Goal: Task Accomplishment & Management: Use online tool/utility

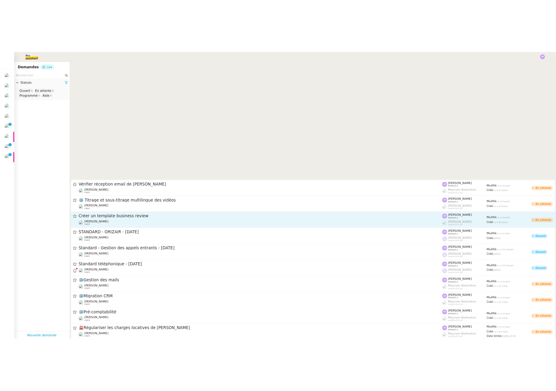
scroll to position [195, 0]
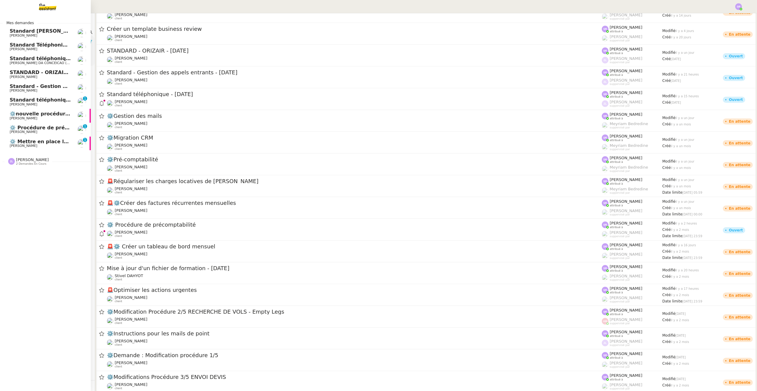
click at [17, 142] on span "⚙️ Mettre en place la procédure d'embauche" at bounding box center [71, 142] width 122 height 6
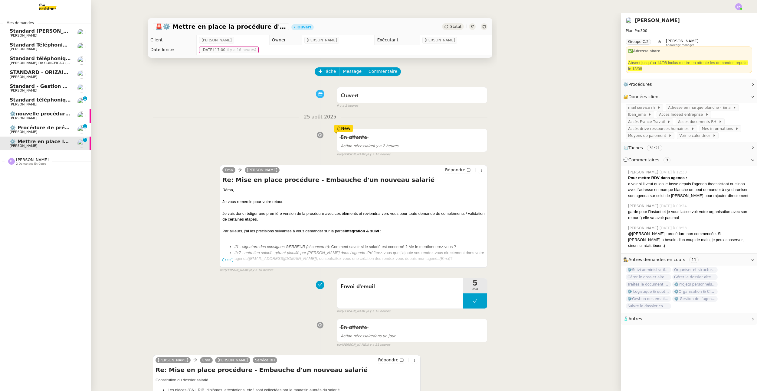
click at [40, 127] on span "⚙️ Procédure de précomptabilité" at bounding box center [54, 128] width 89 height 6
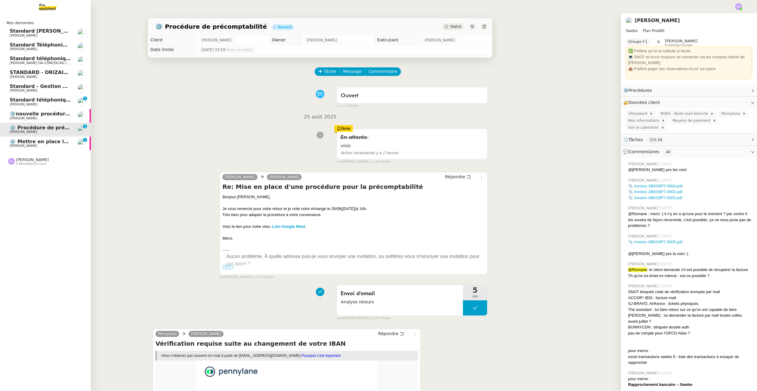
click at [48, 118] on span "[PERSON_NAME]" at bounding box center [40, 119] width 61 height 4
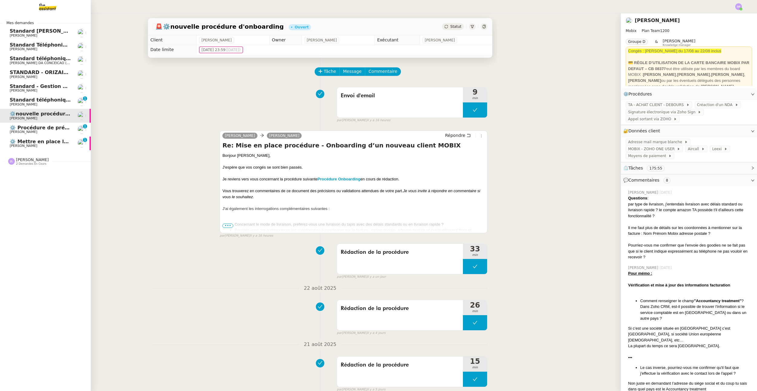
click at [63, 101] on span "Standard téléphonique - [DATE]" at bounding box center [53, 100] width 87 height 6
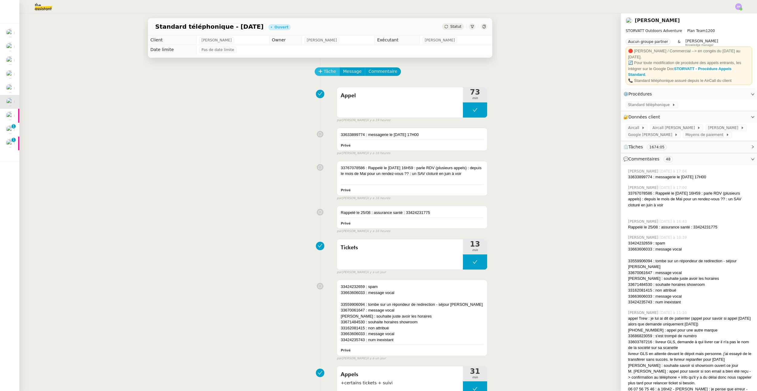
click at [321, 70] on button "Tâche" at bounding box center [327, 71] width 25 height 8
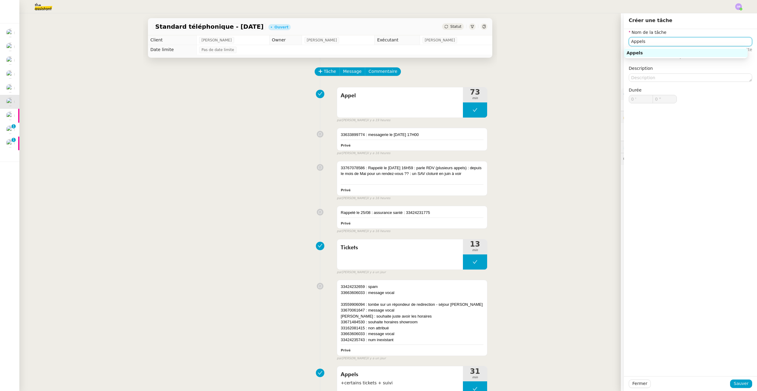
click at [708, 52] on div "Appels" at bounding box center [685, 52] width 119 height 5
type input "Appels"
click at [734, 384] on span "Sauver" at bounding box center [741, 384] width 15 height 7
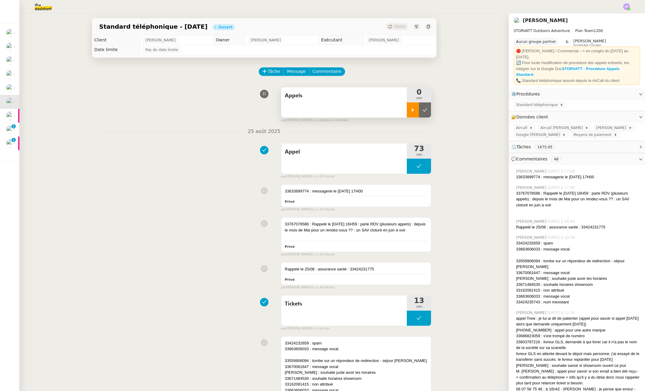
click at [407, 109] on div at bounding box center [413, 110] width 12 height 15
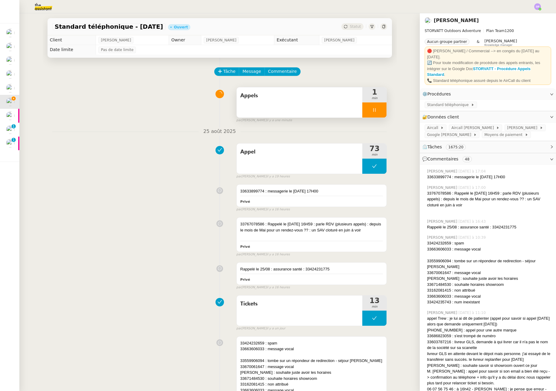
click at [372, 117] on div at bounding box center [374, 110] width 24 height 15
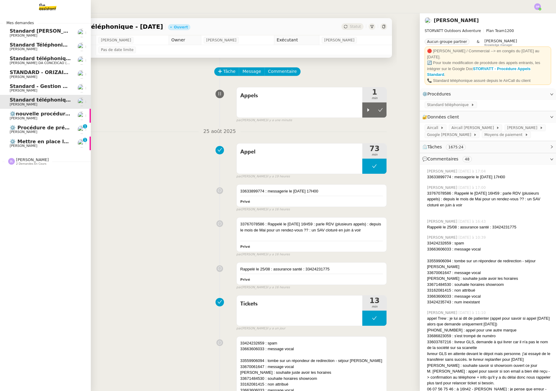
click at [16, 88] on span "Standard - Gestion des appels entrants - [DATE]" at bounding box center [75, 86] width 131 height 6
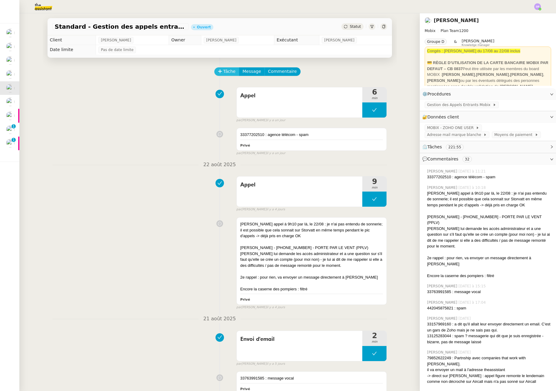
click at [223, 72] on span "Tâche" at bounding box center [229, 71] width 12 height 7
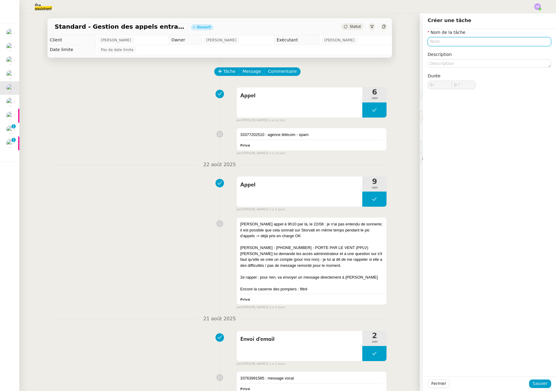
click at [438, 45] on input "text" at bounding box center [488, 41] width 123 height 9
click at [435, 56] on nz-auto-option "Connexion" at bounding box center [484, 53] width 123 height 8
type input "Connexion"
click at [535, 389] on div "Fermer Sauver" at bounding box center [489, 384] width 133 height 15
drag, startPoint x: 535, startPoint y: 385, endPoint x: 512, endPoint y: 333, distance: 57.7
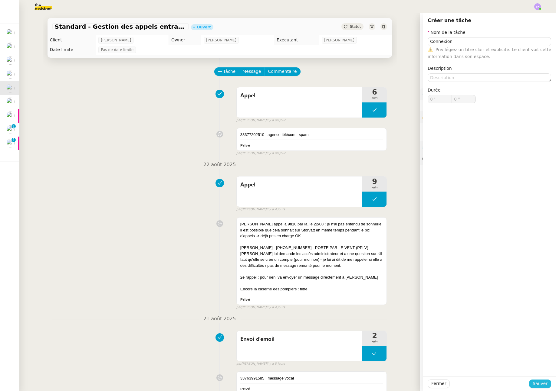
click at [535, 385] on span "Sauver" at bounding box center [539, 384] width 15 height 7
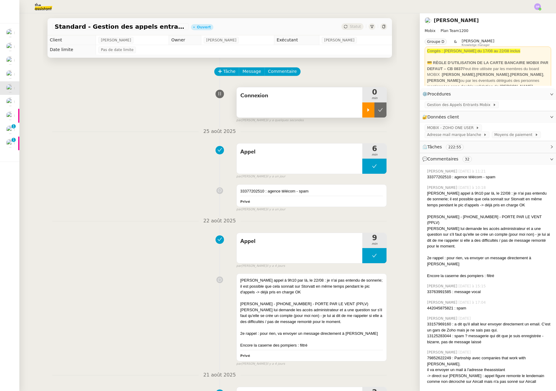
click at [367, 113] on div at bounding box center [368, 110] width 12 height 15
click at [456, 106] on span "Gestion des Appels Entrants Mobix" at bounding box center [460, 105] width 66 height 6
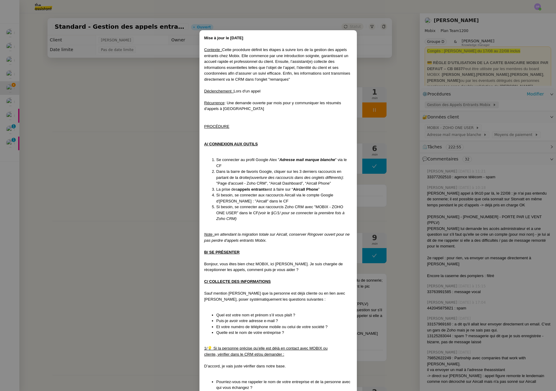
scroll to position [230, 0]
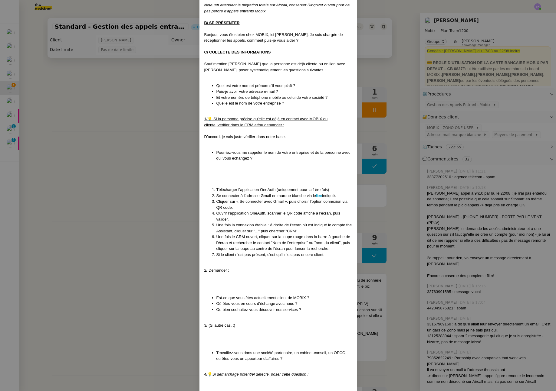
click at [125, 104] on nz-modal-container "Mise à jour le [DATE] Contexte : Cette procédure définit les étapes à suivre lo…" at bounding box center [278, 195] width 556 height 391
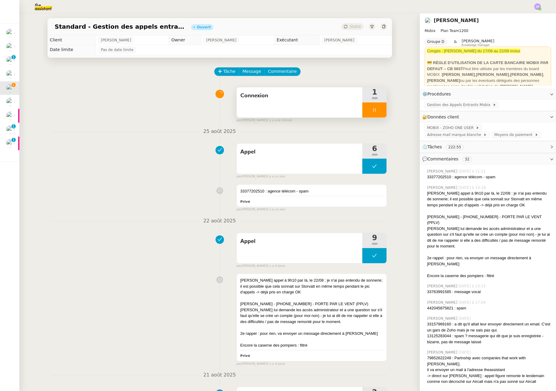
click at [373, 107] on div at bounding box center [374, 110] width 24 height 15
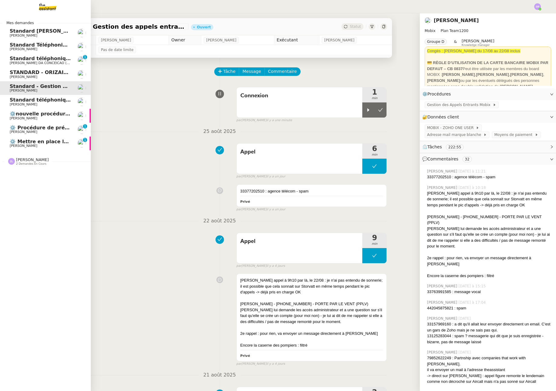
click at [71, 61] on link "Standard téléphonique [PERSON_NAME] DA CONCEICAO (thermisure) 0 1 2 3 4 5 6 7 8…" at bounding box center [45, 61] width 91 height 14
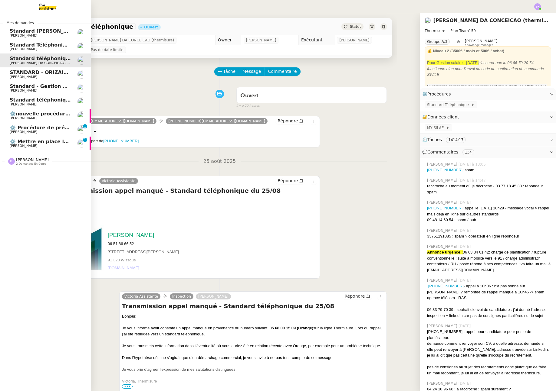
click at [10, 61] on span "[PERSON_NAME] DA CONCEICAO (thermisure)" at bounding box center [48, 63] width 76 height 4
click at [62, 62] on span "[PERSON_NAME] DA CONCEICAO (thermisure)" at bounding box center [48, 63] width 76 height 4
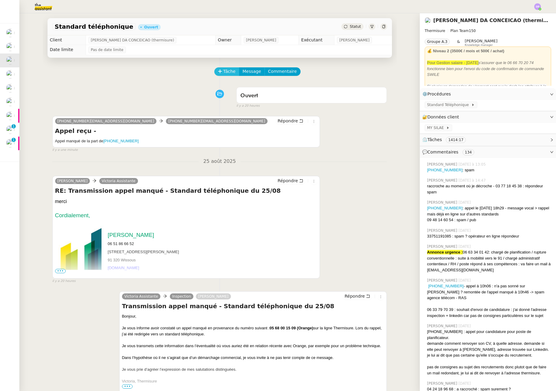
click at [223, 72] on span "Tâche" at bounding box center [229, 71] width 12 height 7
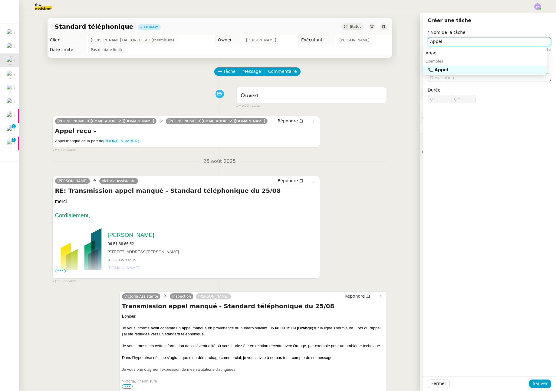
click at [453, 68] on div "📞 Appel" at bounding box center [486, 69] width 116 height 5
type input "Appel"
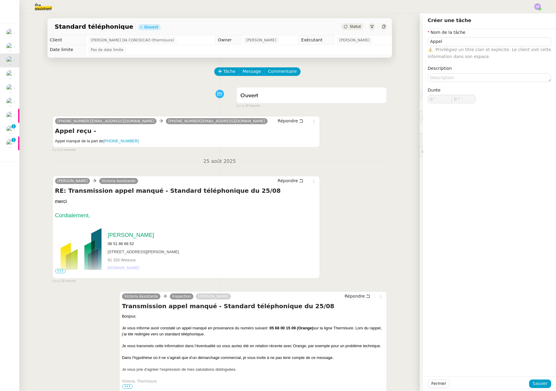
click at [536, 389] on div "Fermer Sauver" at bounding box center [489, 384] width 133 height 15
drag, startPoint x: 536, startPoint y: 388, endPoint x: 456, endPoint y: 259, distance: 151.4
click at [536, 387] on button "Sauver" at bounding box center [540, 384] width 22 height 8
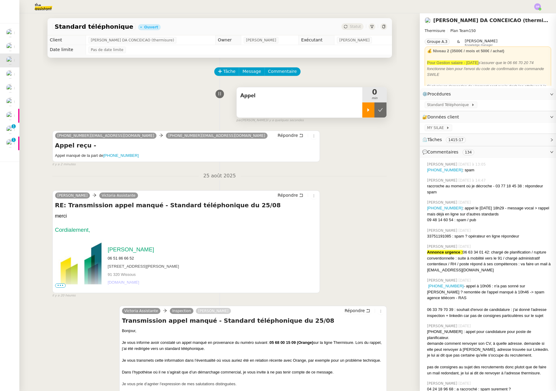
click at [366, 111] on icon at bounding box center [368, 110] width 5 height 5
click at [365, 110] on div at bounding box center [374, 110] width 24 height 15
click at [329, 111] on div "Appel" at bounding box center [300, 102] width 126 height 30
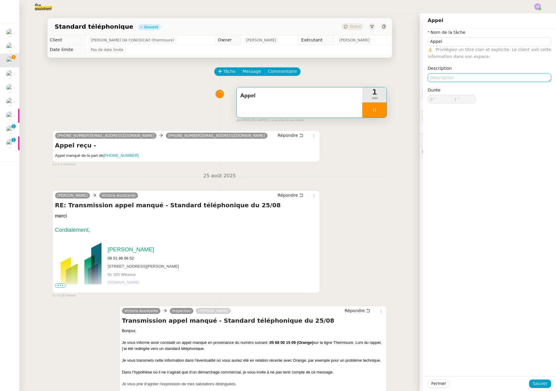
click at [432, 77] on textarea at bounding box center [488, 78] width 123 height 8
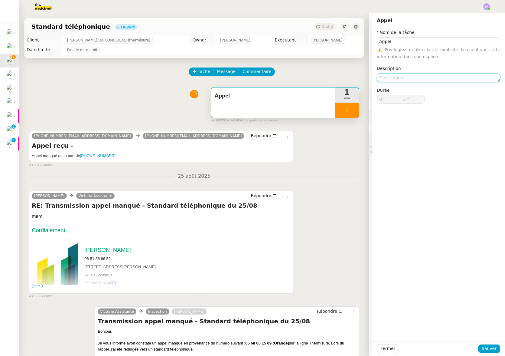
type input "6 ""
type textarea "+"
type input "9 ""
type textarea "+co"
type input "10 ""
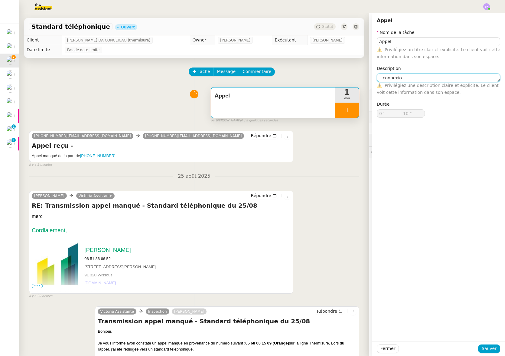
type textarea "+connexion"
type input "12 ""
type textarea "+connexion"
click at [492, 349] on span "Sauver" at bounding box center [489, 348] width 15 height 7
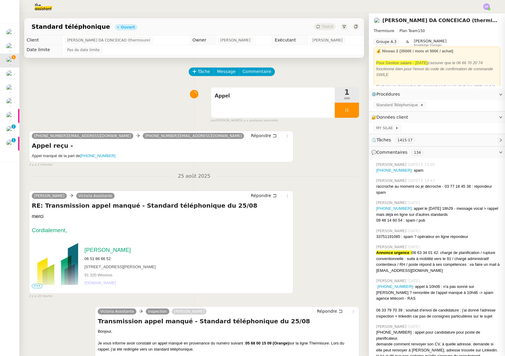
click at [327, 210] on div "[PERSON_NAME] Assistante Répondre RE: Transmission appel manqué - Standard télé…" at bounding box center [194, 241] width 330 height 113
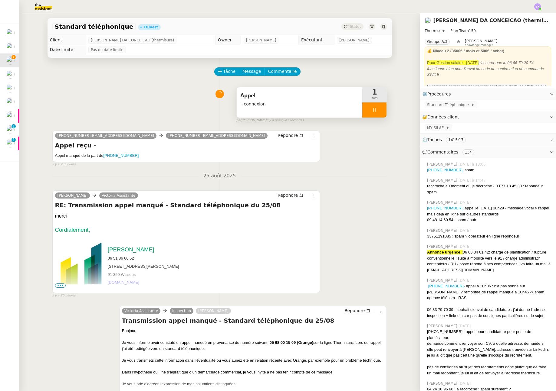
click at [374, 108] on icon at bounding box center [374, 110] width 5 height 5
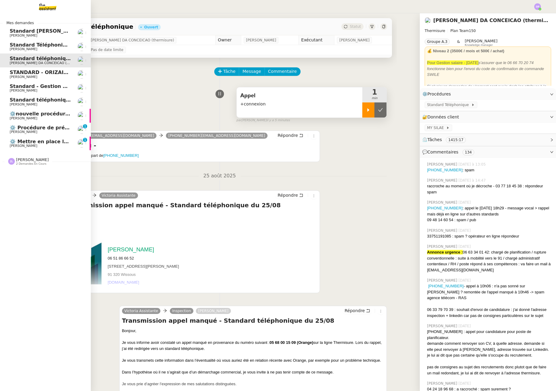
click at [28, 143] on span "⚙️ Mettre en place la procédure d'embauche" at bounding box center [71, 142] width 122 height 6
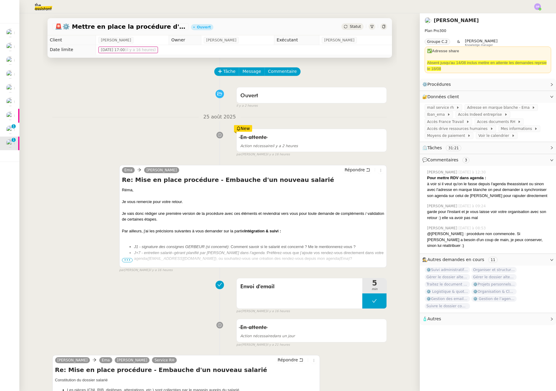
click at [160, 136] on div "En attente Action nécessaire il y a 2 heures New par [PERSON_NAME] il y a 16 he…" at bounding box center [219, 141] width 335 height 31
click at [264, 141] on div "En attente" at bounding box center [311, 138] width 143 height 10
click at [141, 142] on div "En attente Action nécessaire il y a 2 heures New par [PERSON_NAME] il y a 16 he…" at bounding box center [219, 141] width 335 height 31
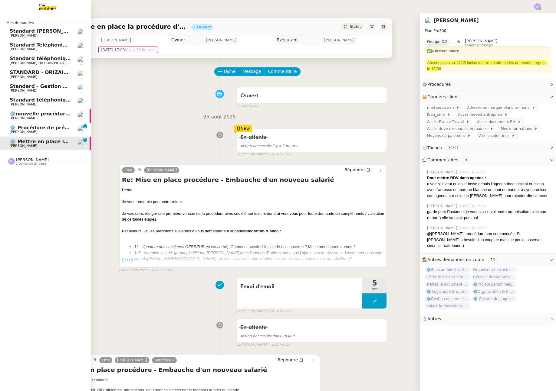
click at [18, 130] on div "⚙️ Procédure de précomptabilité [PERSON_NAME]" at bounding box center [40, 129] width 61 height 9
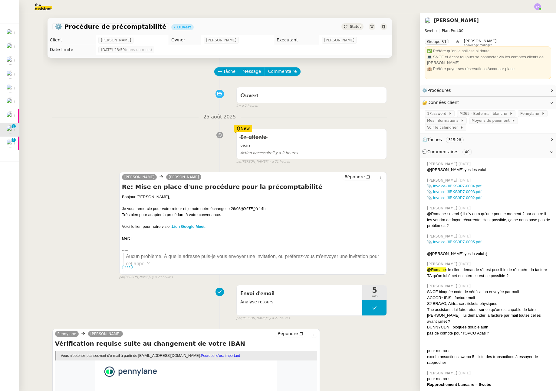
click at [177, 137] on div "En attente visio Action nécessaire il y a 2 heures New par [PERSON_NAME] il y a…" at bounding box center [219, 145] width 335 height 38
click at [19, 117] on nz-layout "Mes demandes Standard [PERSON_NAME] [PERSON_NAME] Standard Téléphonique - [PERS…" at bounding box center [278, 195] width 556 height 391
click at [91, 115] on nz-divider "25 août 2025" at bounding box center [219, 117] width 335 height 8
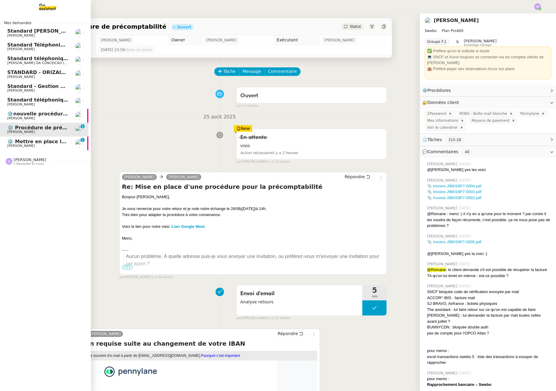
click at [10, 115] on span "⚙️nouvelle procédure d'onboarding" at bounding box center [55, 114] width 97 height 6
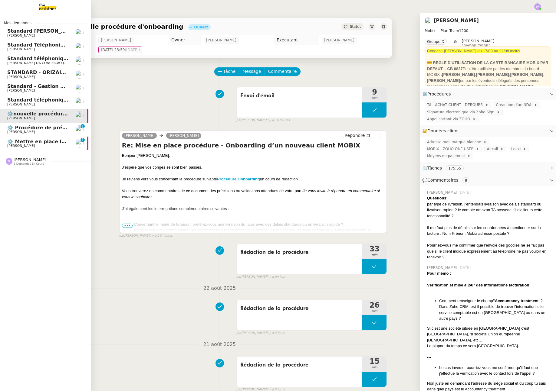
click at [52, 100] on span "Standard téléphonique - [DATE]" at bounding box center [50, 100] width 87 height 6
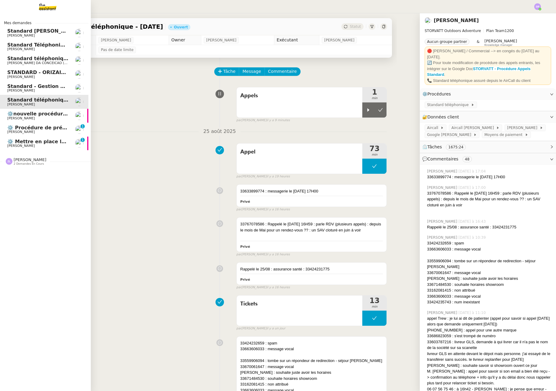
click at [51, 62] on span "[PERSON_NAME] DA CONCEICAO (thermisure)" at bounding box center [45, 63] width 76 height 4
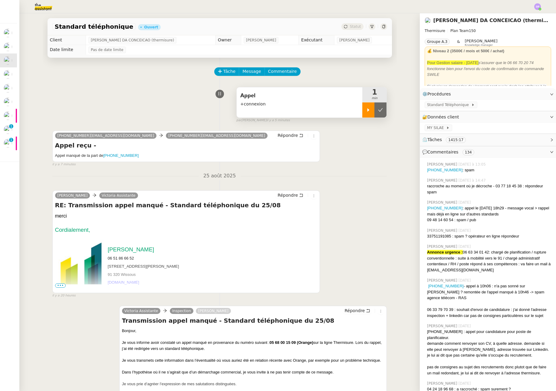
click at [367, 112] on icon at bounding box center [368, 110] width 5 height 5
drag, startPoint x: 130, startPoint y: 155, endPoint x: 102, endPoint y: 156, distance: 28.5
click at [102, 156] on h5 "Appel manqué de la part de [PHONE_NUMBER]" at bounding box center [186, 156] width 262 height 6
copy link "[PHONE_NUMBER]"
click at [283, 70] on span "Commentaire" at bounding box center [282, 71] width 29 height 7
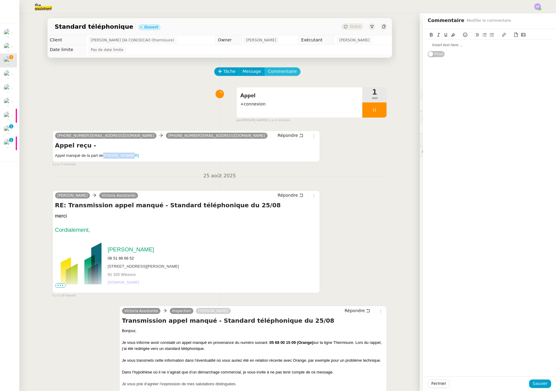
scroll to position [87, 0]
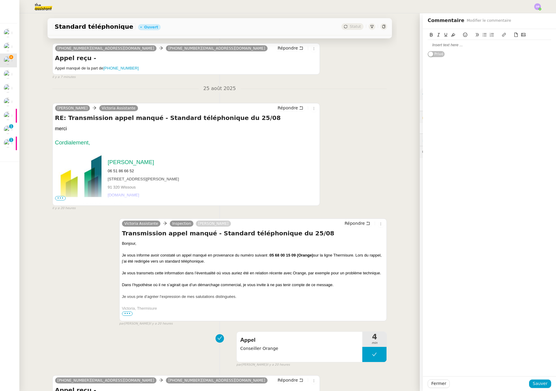
click at [451, 45] on div at bounding box center [488, 44] width 123 height 5
click at [535, 382] on span "Sauver" at bounding box center [539, 384] width 15 height 7
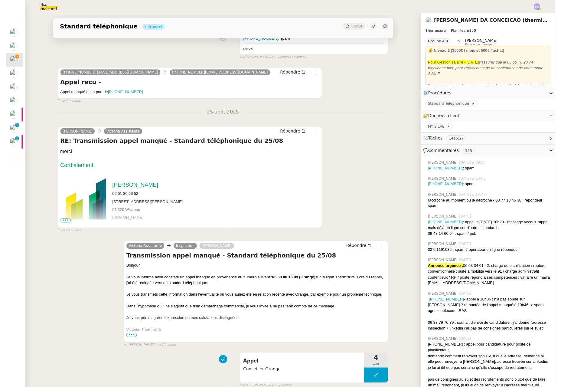
scroll to position [8, 0]
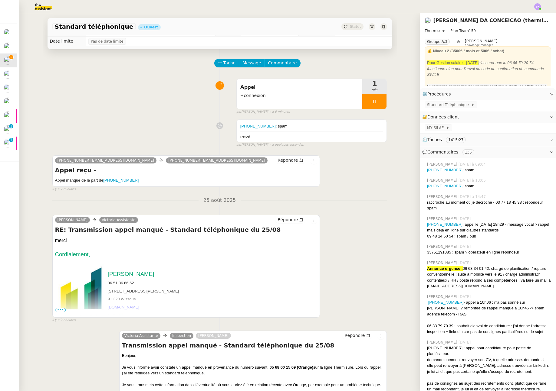
click at [374, 99] on div at bounding box center [374, 101] width 24 height 15
click at [378, 101] on icon at bounding box center [380, 101] width 5 height 5
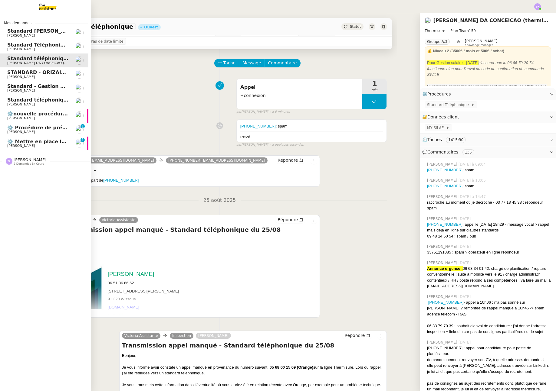
click at [24, 102] on span "Standard téléphonique - [DATE]" at bounding box center [50, 100] width 87 height 6
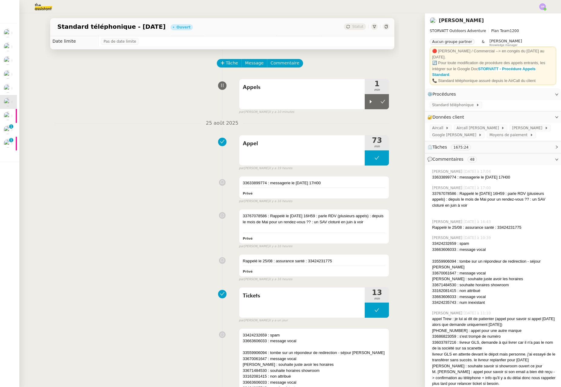
click at [129, 98] on div "Appels 1 min false par [PERSON_NAME] il y a 10 minutes" at bounding box center [222, 95] width 335 height 39
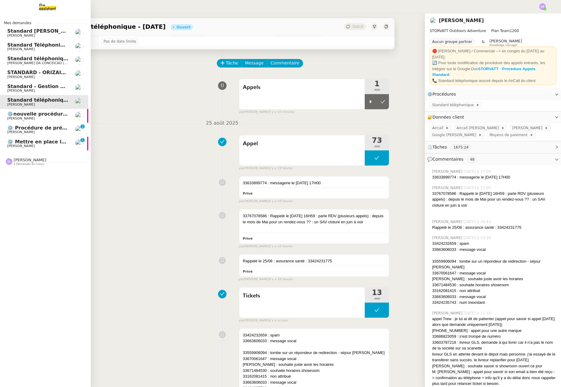
click at [28, 88] on span "Standard - Gestion des appels entrants - [DATE]" at bounding box center [72, 86] width 131 height 6
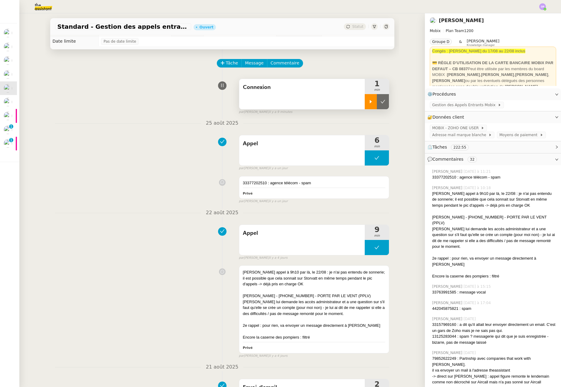
click at [365, 105] on div at bounding box center [371, 101] width 12 height 15
click at [292, 94] on div "Connexion" at bounding box center [302, 94] width 126 height 30
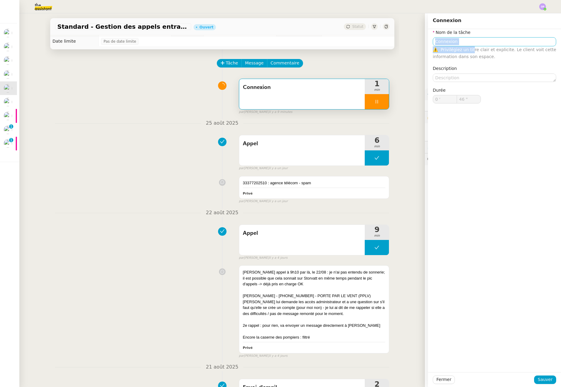
drag, startPoint x: 462, startPoint y: 45, endPoint x: 447, endPoint y: 44, distance: 14.9
click at [428, 41] on div "Nom de la tâche Connexion ⚠️ Privilégiez un titre clair et explicite. Le client…" at bounding box center [494, 71] width 133 height 84
click at [480, 43] on input "Connexion" at bounding box center [494, 41] width 123 height 9
type input "47 ""
drag, startPoint x: 447, startPoint y: 39, endPoint x: 420, endPoint y: 39, distance: 26.6
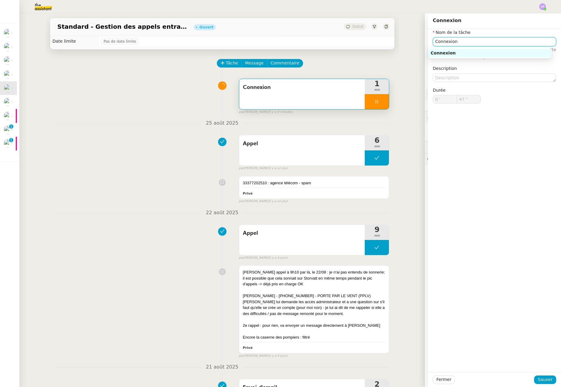
click at [420, 39] on app-ticket "Standard - Gestion des appels entrants - [DATE] Ouvert Statut Client [PERSON_NA…" at bounding box center [290, 200] width 542 height 374
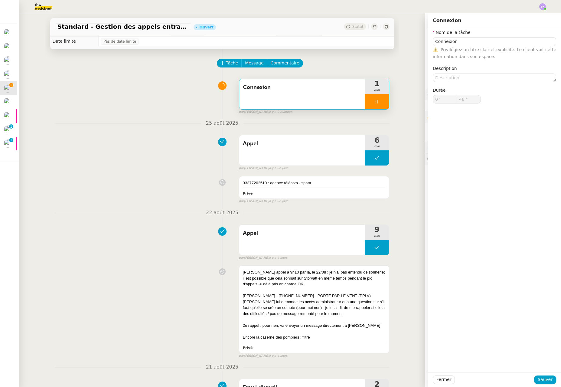
type input "Connexion"
type input "0 '"
click at [444, 45] on input "Connexion" at bounding box center [494, 41] width 123 height 9
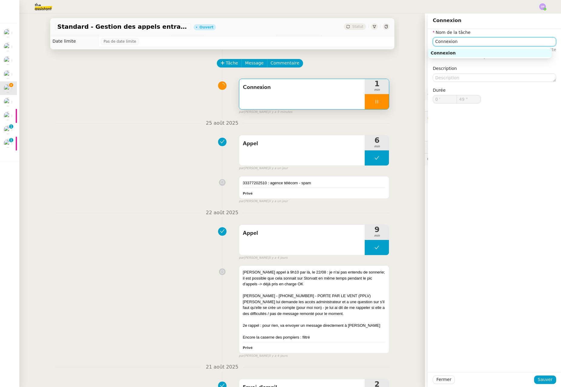
type input "50 ""
click at [441, 41] on input "Connexion" at bounding box center [494, 41] width 123 height 9
type input "A"
type input "51 ""
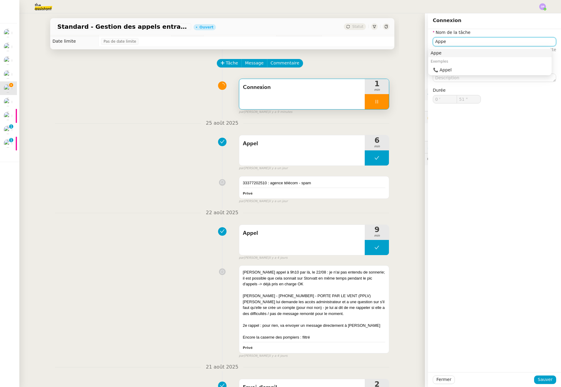
type input "Appel"
click at [454, 72] on div "📞 Appel" at bounding box center [491, 69] width 116 height 5
type input "53 ""
type input "Appel"
click at [542, 380] on span "Sauver" at bounding box center [545, 379] width 15 height 7
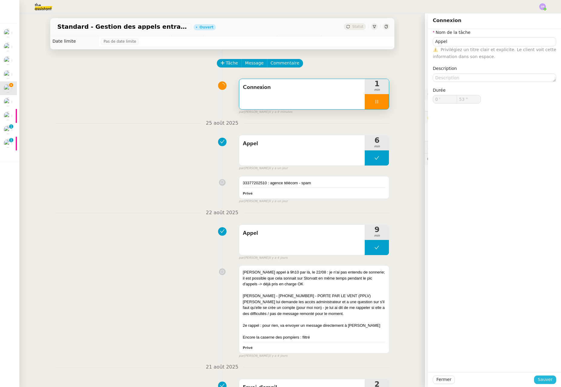
type input "54 ""
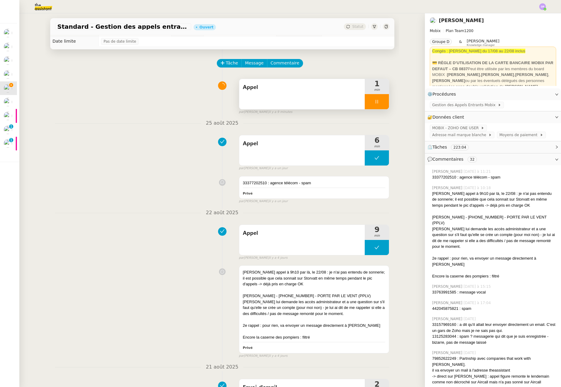
click at [376, 100] on icon at bounding box center [377, 102] width 2 height 4
click at [369, 103] on div at bounding box center [371, 101] width 12 height 15
click at [288, 62] on span "Commentaire" at bounding box center [285, 63] width 29 height 7
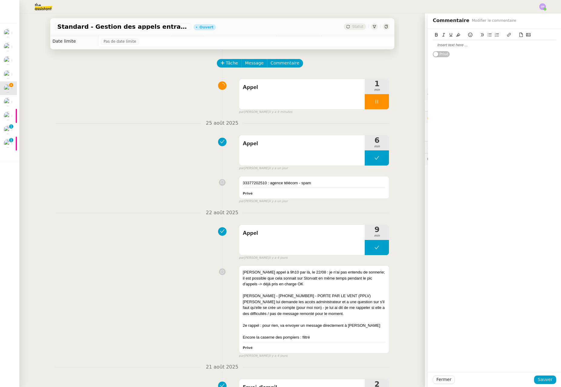
click at [450, 43] on div at bounding box center [494, 44] width 123 height 5
click at [545, 379] on span "Sauver" at bounding box center [545, 379] width 15 height 7
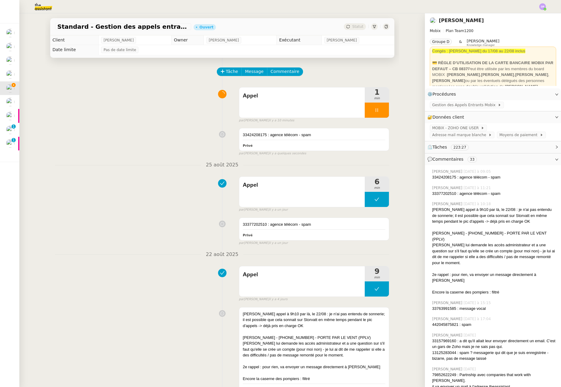
scroll to position [8, 0]
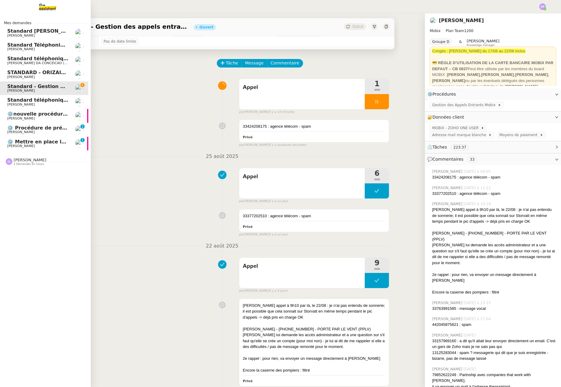
click at [22, 103] on span "[PERSON_NAME]" at bounding box center [21, 105] width 28 height 4
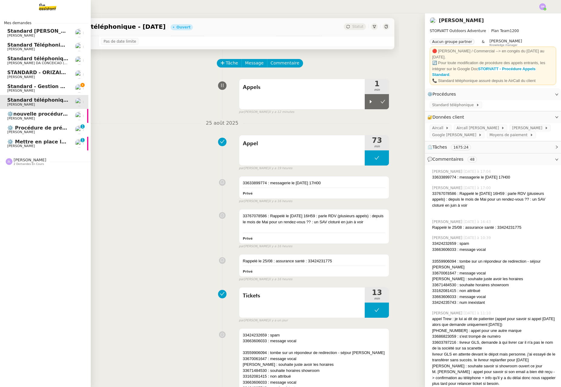
click at [40, 86] on span "Standard - Gestion des appels entrants - [DATE]" at bounding box center [72, 86] width 131 height 6
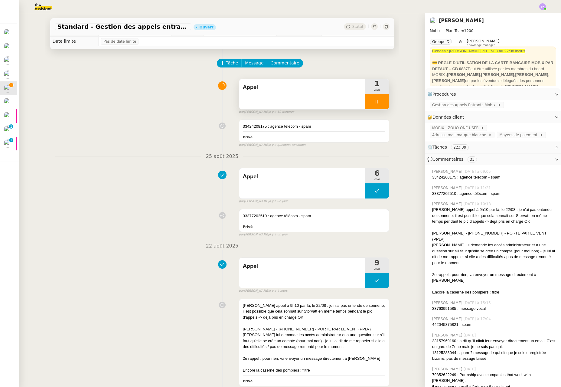
click at [368, 101] on div at bounding box center [377, 101] width 24 height 15
click at [381, 103] on icon at bounding box center [383, 101] width 5 height 5
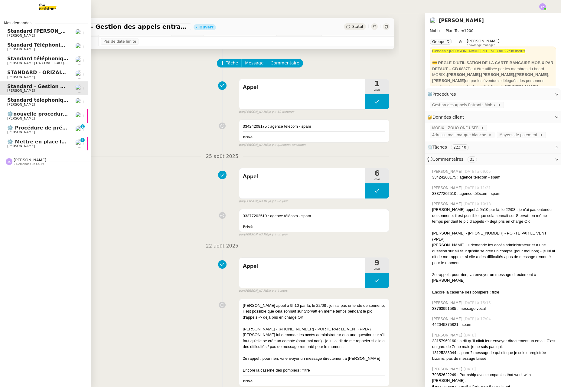
click at [53, 105] on span "[PERSON_NAME]" at bounding box center [37, 105] width 61 height 4
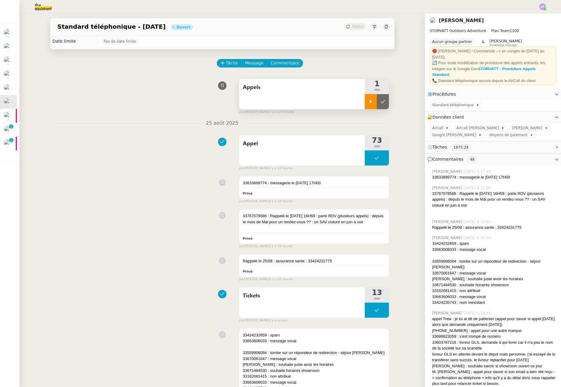
click at [368, 105] on div at bounding box center [371, 101] width 12 height 15
click at [374, 103] on icon at bounding box center [376, 101] width 5 height 5
click at [221, 61] on button "Tâche" at bounding box center [229, 63] width 25 height 8
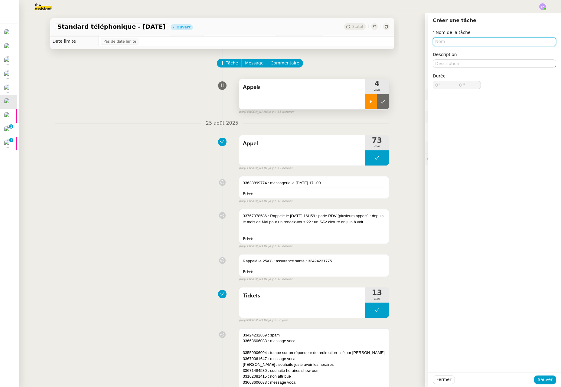
click at [445, 44] on input "text" at bounding box center [494, 41] width 123 height 9
click at [465, 52] on div "Tickets" at bounding box center [490, 52] width 119 height 5
type input "Tickets"
click at [539, 378] on span "Sauver" at bounding box center [545, 379] width 15 height 7
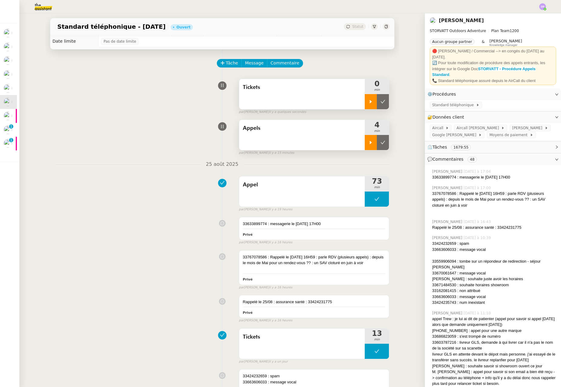
click at [368, 102] on icon at bounding box center [370, 101] width 5 height 5
click at [368, 103] on div at bounding box center [377, 101] width 24 height 15
click at [368, 143] on icon at bounding box center [370, 142] width 5 height 5
click at [366, 143] on div at bounding box center [377, 142] width 24 height 15
click at [365, 100] on div at bounding box center [371, 101] width 12 height 15
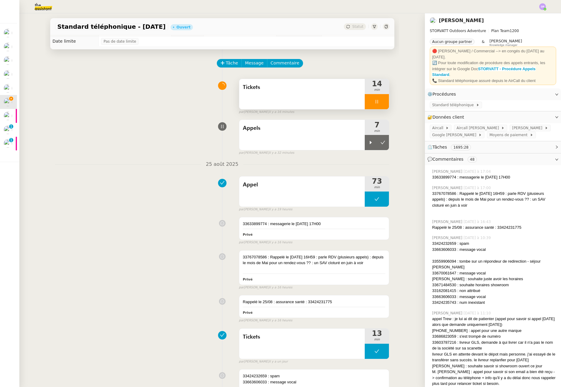
click at [374, 103] on icon at bounding box center [376, 101] width 5 height 5
click at [365, 148] on div at bounding box center [371, 142] width 12 height 15
click at [374, 142] on icon at bounding box center [376, 142] width 5 height 5
click at [368, 103] on icon at bounding box center [370, 101] width 5 height 5
drag, startPoint x: 372, startPoint y: 102, endPoint x: 343, endPoint y: 103, distance: 28.5
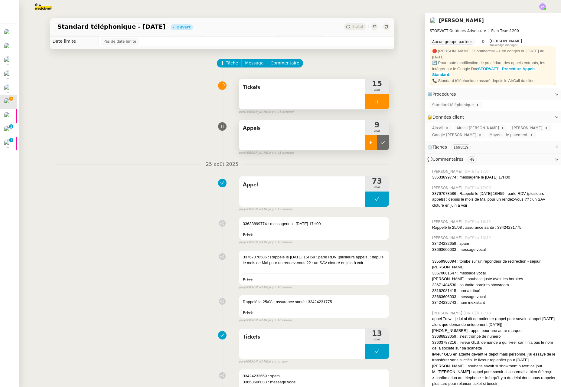
click at [374, 102] on icon at bounding box center [376, 101] width 5 height 5
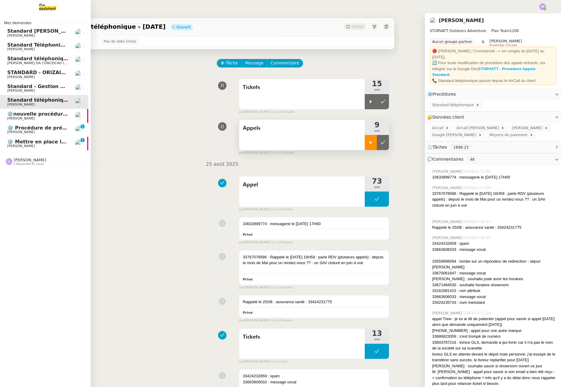
click at [54, 120] on span "[PERSON_NAME]" at bounding box center [37, 119] width 61 height 4
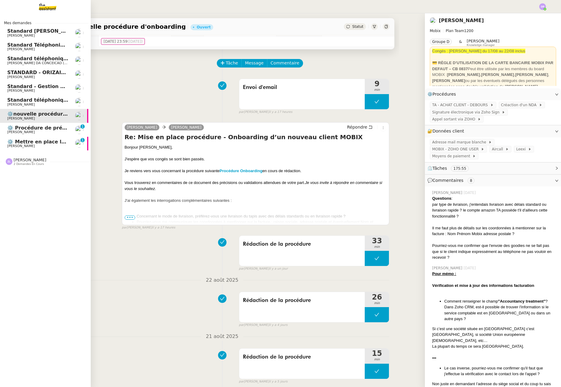
click at [64, 90] on span "[PERSON_NAME]" at bounding box center [37, 91] width 61 height 4
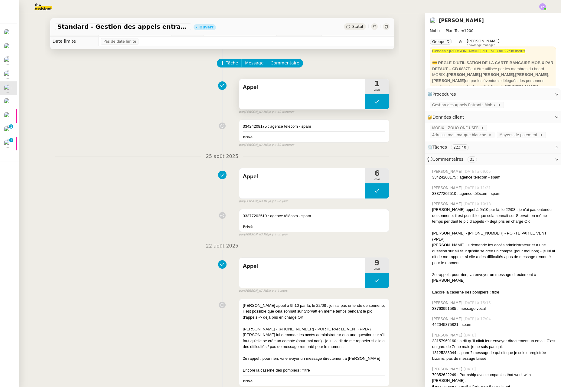
click at [365, 97] on button at bounding box center [377, 101] width 24 height 15
click at [365, 102] on div at bounding box center [371, 101] width 12 height 15
click at [480, 106] on span "Gestion des Appels Entrants Mobix" at bounding box center [465, 105] width 66 height 6
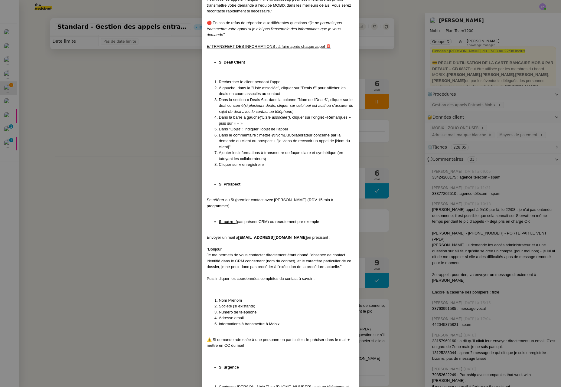
scroll to position [936, 0]
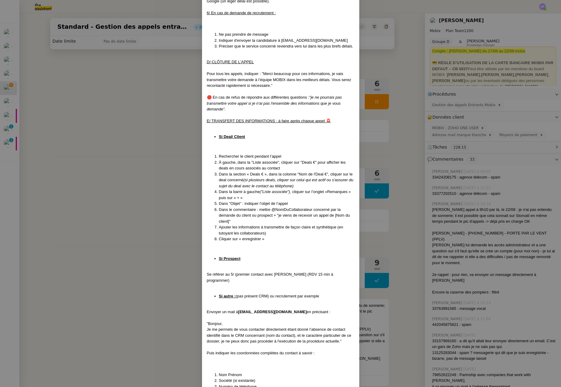
click at [381, 156] on nz-modal-container "Mise à jour le [DATE] Contexte : Cette procédure définit les étapes à suivre lo…" at bounding box center [280, 193] width 561 height 387
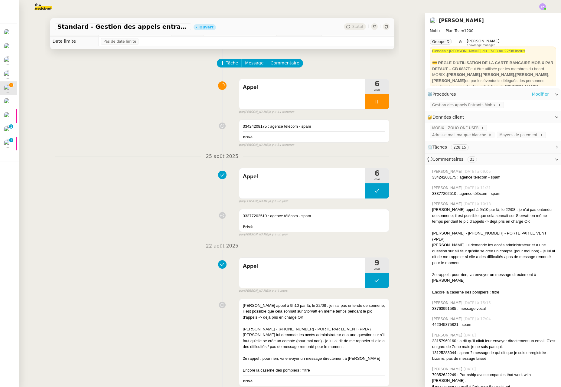
click at [543, 93] on link "Modifier" at bounding box center [540, 94] width 17 height 7
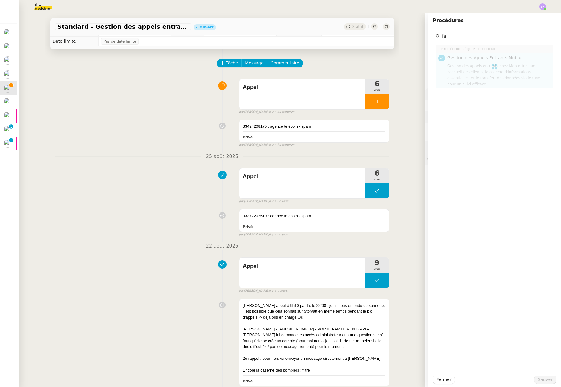
type input "f"
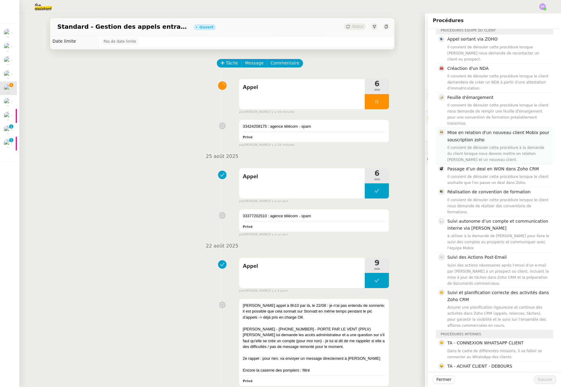
scroll to position [127, 0]
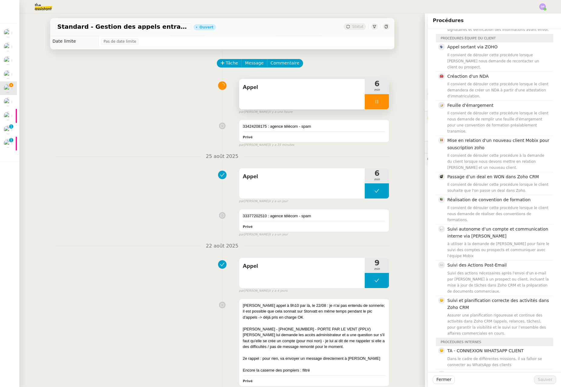
click at [368, 101] on div at bounding box center [377, 101] width 24 height 15
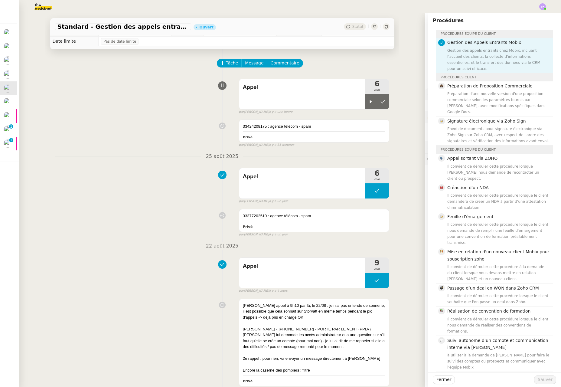
scroll to position [0, 0]
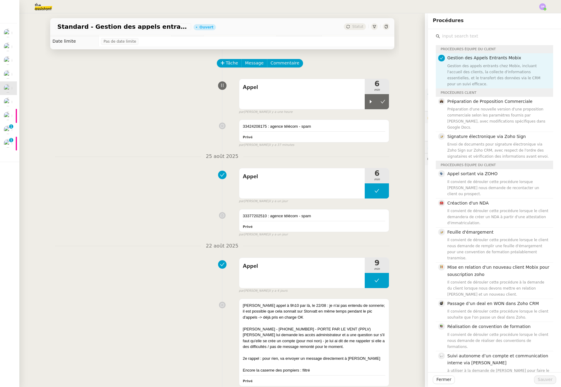
drag, startPoint x: 365, startPoint y: 102, endPoint x: 342, endPoint y: 113, distance: 24.9
click at [370, 102] on icon at bounding box center [371, 101] width 2 height 3
click at [440, 381] on span "Fermer" at bounding box center [444, 379] width 15 height 7
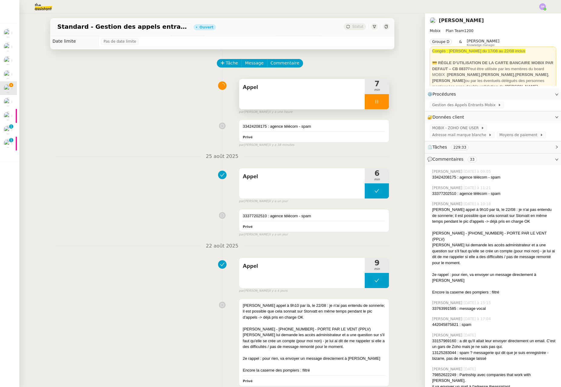
click at [374, 100] on div at bounding box center [377, 101] width 24 height 15
click at [469, 105] on span "Gestion des Appels Entrants Mobix" at bounding box center [465, 105] width 66 height 6
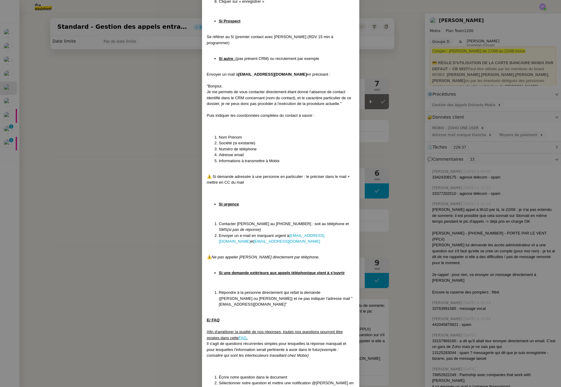
scroll to position [1204, 0]
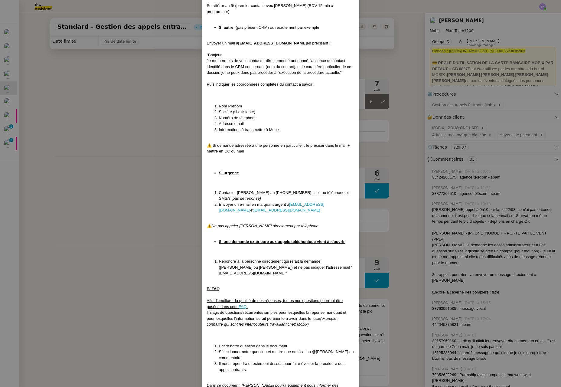
click at [181, 163] on nz-modal-container "Mise à jour le [DATE] Contexte : Cette procédure définit les étapes à suivre lo…" at bounding box center [280, 193] width 561 height 387
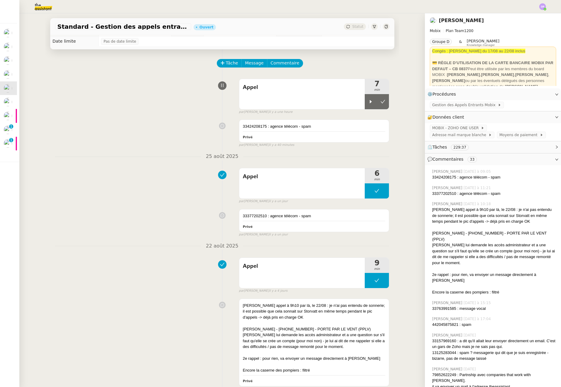
scroll to position [1176, 0]
click at [459, 108] on span "Gestion des Appels Entrants Mobix" at bounding box center [465, 105] width 66 height 6
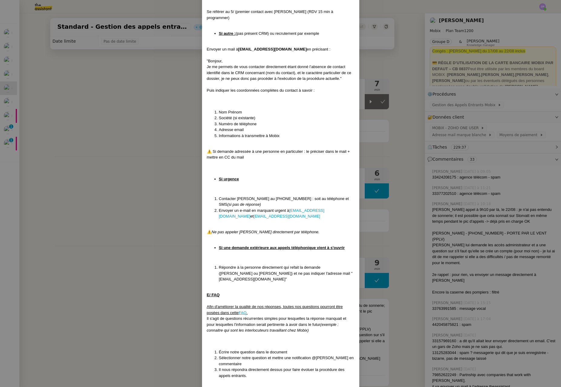
scroll to position [1206, 0]
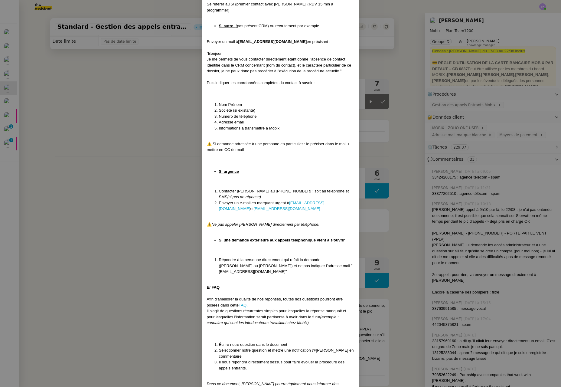
click at [126, 107] on nz-modal-container "Mise à jour le [DATE] Contexte : Cette procédure définit les étapes à suivre lo…" at bounding box center [280, 193] width 561 height 387
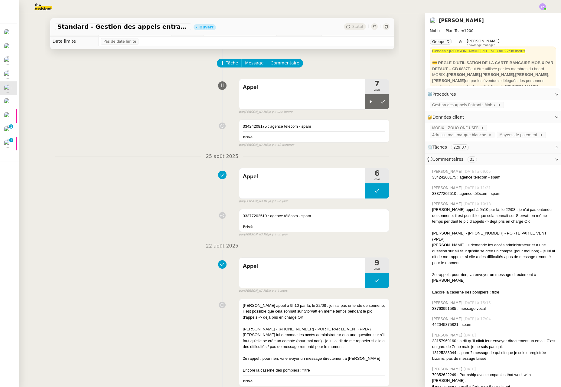
scroll to position [1176, 0]
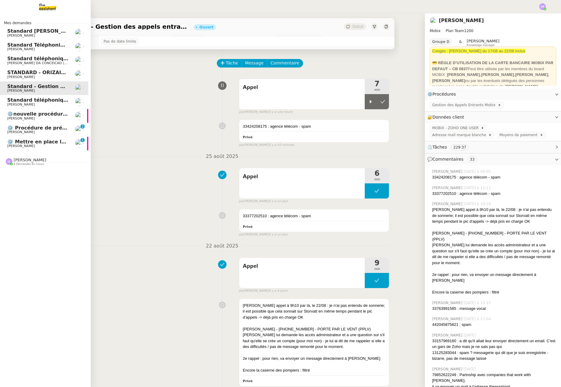
click at [9, 140] on span "⚙️ Mettre en place la procédure d'embauche" at bounding box center [68, 142] width 122 height 6
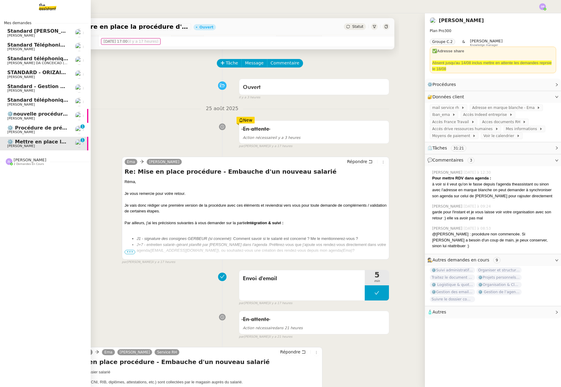
click at [46, 113] on span "⚙️nouvelle procédure d'onboarding" at bounding box center [55, 114] width 97 height 6
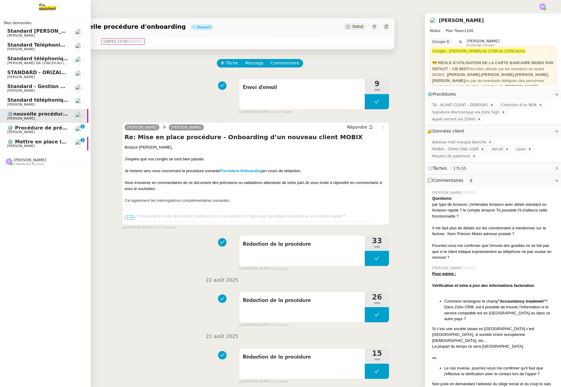
click at [57, 87] on span "Standard - Gestion des appels entrants - [DATE]" at bounding box center [72, 86] width 131 height 6
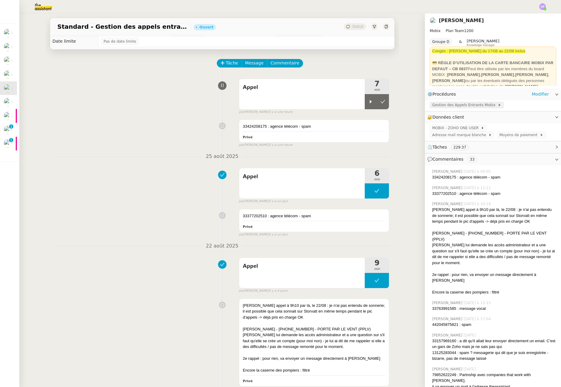
click at [442, 106] on span "Gestion des Appels Entrants Mobix" at bounding box center [465, 105] width 66 height 6
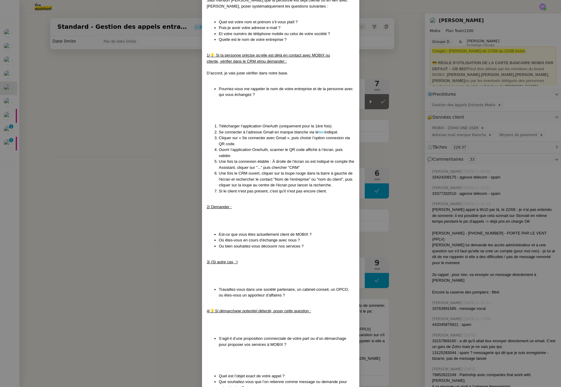
scroll to position [286, 0]
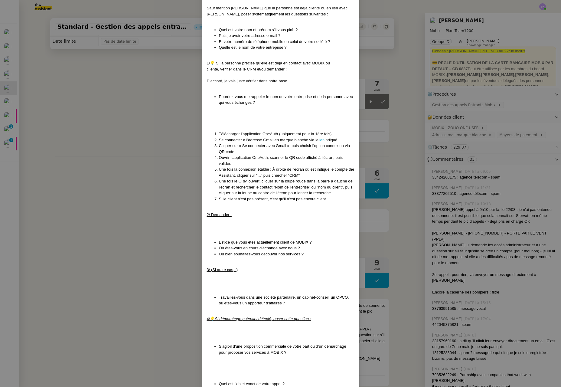
click at [155, 96] on nz-modal-container "Mise à jour le [DATE] Contexte : Cette procédure définit les étapes à suivre lo…" at bounding box center [280, 193] width 561 height 387
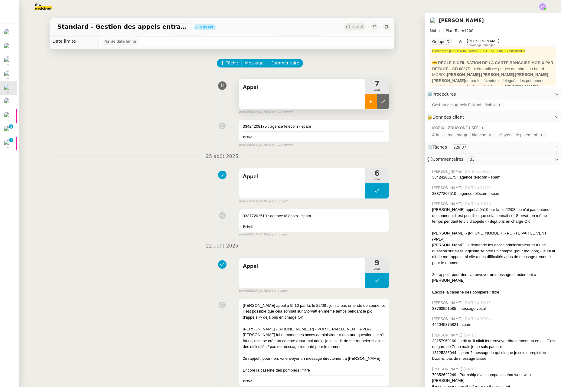
click at [365, 102] on div at bounding box center [371, 101] width 12 height 15
click at [368, 100] on div at bounding box center [377, 101] width 24 height 15
click at [368, 103] on icon at bounding box center [370, 101] width 5 height 5
click at [374, 103] on icon at bounding box center [376, 101] width 5 height 5
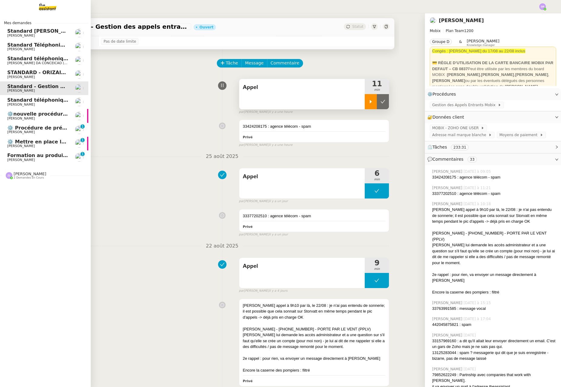
click at [21, 159] on span "[PERSON_NAME]" at bounding box center [21, 160] width 28 height 4
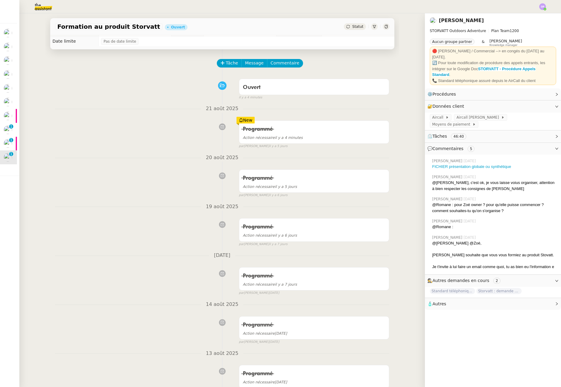
click at [355, 27] on span "Statut" at bounding box center [357, 27] width 11 height 4
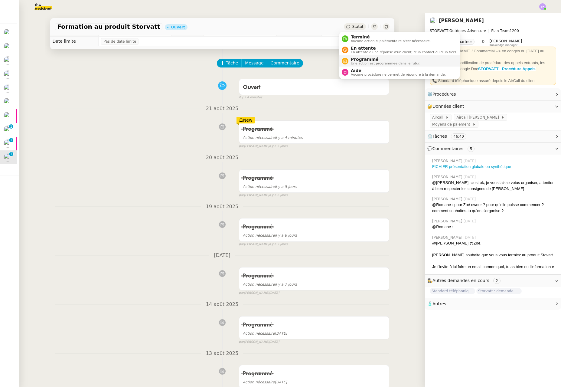
click at [358, 58] on span "Programmé" at bounding box center [386, 59] width 70 height 5
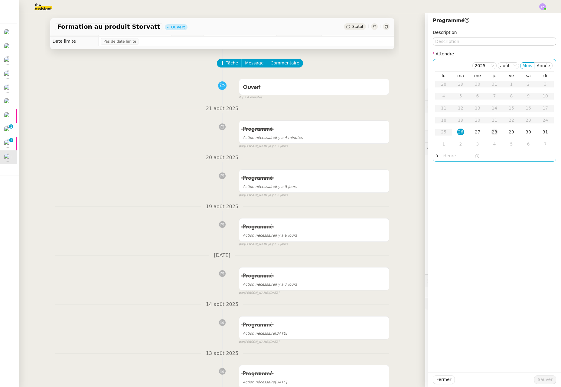
click at [491, 132] on div "28" at bounding box center [494, 132] width 7 height 7
click at [444, 156] on input "text" at bounding box center [458, 155] width 31 height 7
click at [446, 188] on div "14" at bounding box center [444, 189] width 17 height 7
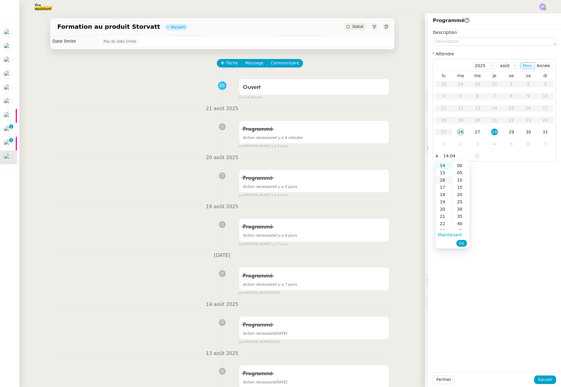
click at [446, 182] on div "16" at bounding box center [444, 179] width 17 height 7
click at [461, 166] on div "00" at bounding box center [461, 165] width 17 height 7
type input "16:00"
click at [464, 245] on span "Ok" at bounding box center [462, 243] width 6 height 6
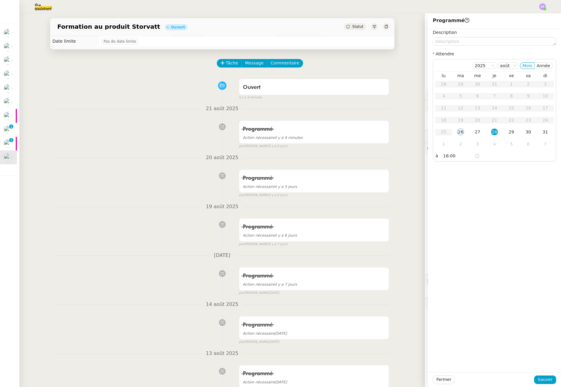
click at [543, 384] on div "Fermer Sauver" at bounding box center [494, 379] width 133 height 15
click at [542, 380] on span "Sauver" at bounding box center [545, 379] width 15 height 7
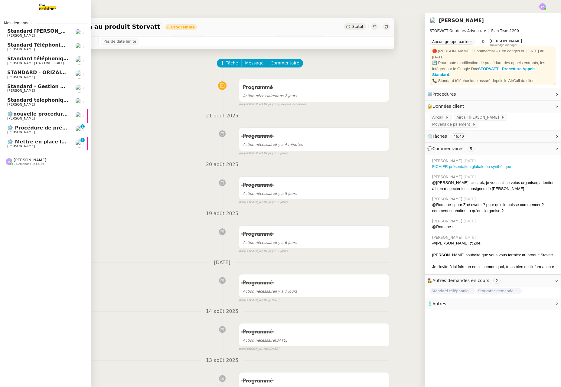
click at [38, 91] on span "[PERSON_NAME]" at bounding box center [37, 91] width 61 height 4
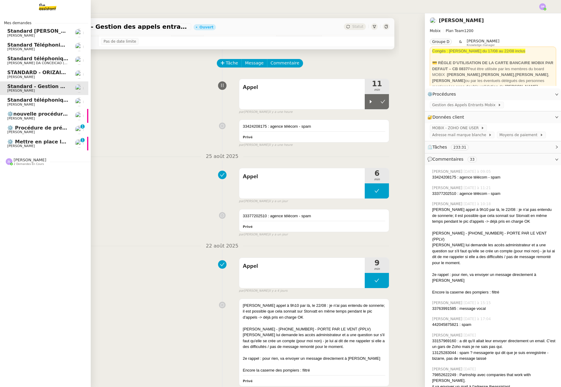
drag, startPoint x: 15, startPoint y: 103, endPoint x: 19, endPoint y: 103, distance: 4.3
click at [15, 103] on span "[PERSON_NAME]" at bounding box center [21, 105] width 28 height 4
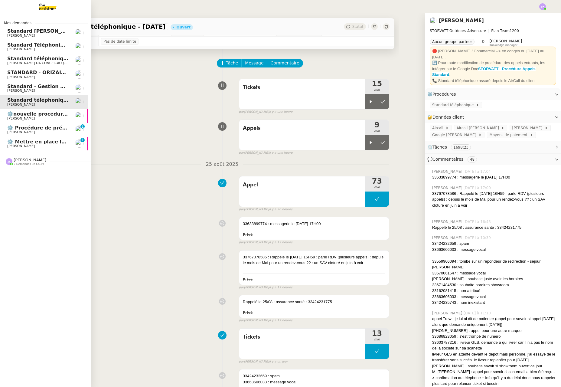
click at [10, 116] on span "⚙️nouvelle procédure d'onboarding" at bounding box center [55, 114] width 97 height 6
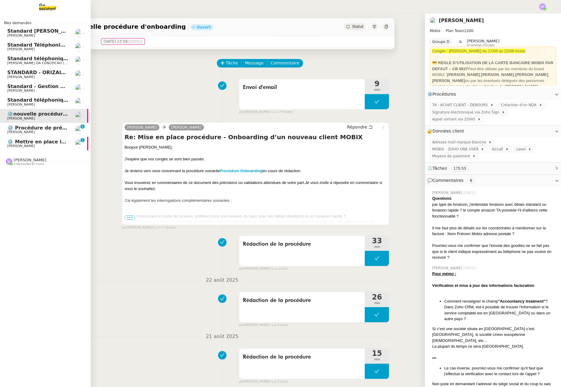
click at [46, 104] on span "[PERSON_NAME]" at bounding box center [37, 105] width 61 height 4
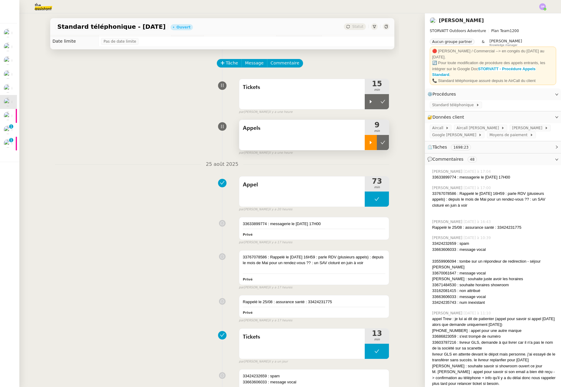
click at [368, 146] on div at bounding box center [371, 142] width 12 height 15
click at [374, 143] on icon at bounding box center [376, 142] width 5 height 5
click at [370, 103] on icon at bounding box center [371, 101] width 2 height 3
click at [374, 103] on icon at bounding box center [376, 101] width 5 height 5
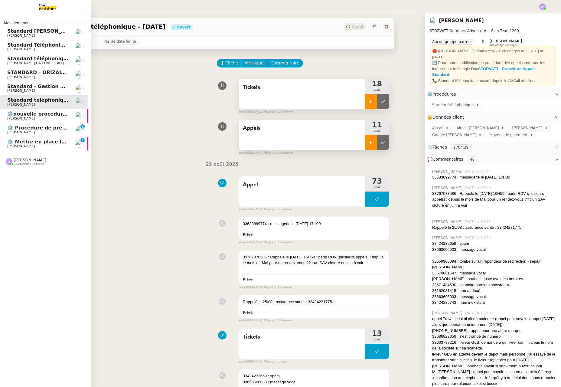
click at [16, 88] on span "Standard - Gestion des appels entrants - [DATE]" at bounding box center [72, 86] width 131 height 6
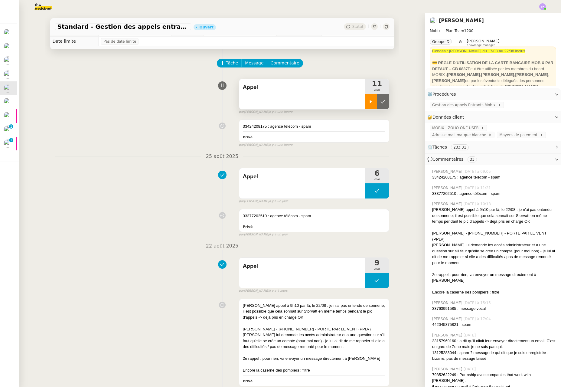
click at [368, 103] on icon at bounding box center [370, 101] width 5 height 5
click at [450, 107] on span "Gestion des Appels Entrants Mobix" at bounding box center [465, 105] width 66 height 6
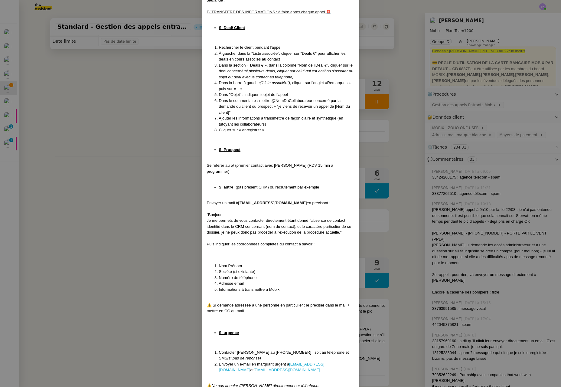
scroll to position [994, 0]
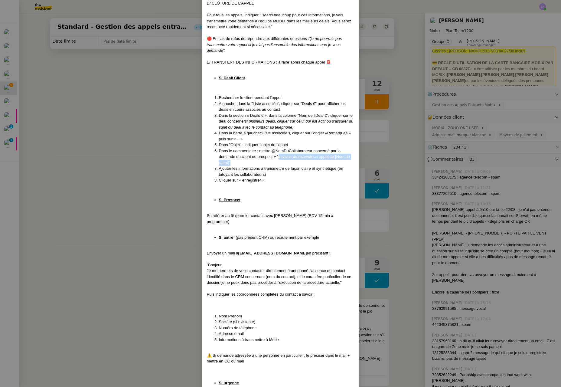
drag, startPoint x: 277, startPoint y: 152, endPoint x: 281, endPoint y: 159, distance: 8.1
click at [281, 159] on li "Dans le commentaire : mettre @NomDuCollaborateur concerné par la demande du cli…" at bounding box center [287, 157] width 136 height 18
copy li "je viens de recevoir un appel de [Nom du client]""
click at [379, 94] on nz-modal-container "Mise à jour le [DATE] Contexte : Cette procédure définit les étapes à suivre lo…" at bounding box center [280, 193] width 561 height 387
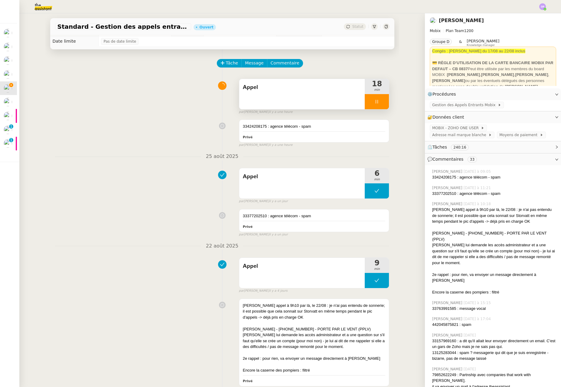
click at [374, 100] on div at bounding box center [377, 101] width 24 height 15
click at [461, 104] on span "Gestion des Appels Entrants Mobix" at bounding box center [465, 105] width 66 height 6
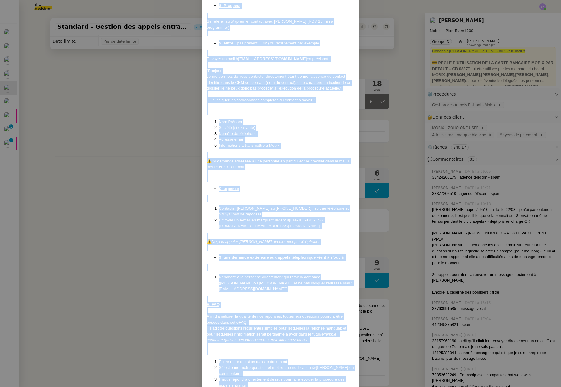
scroll to position [1206, 0]
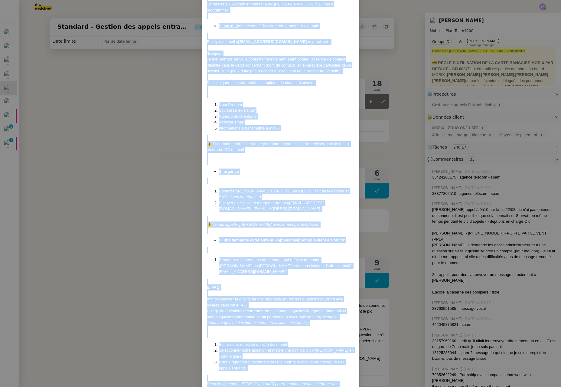
drag, startPoint x: 206, startPoint y: 38, endPoint x: 300, endPoint y: 373, distance: 348.1
copy div "Mise à jour le 12/08/2025 Contexte : Cette procédure définit les étapes à suivr…"
click at [126, 112] on nz-modal-container "Mise à jour le [DATE] Contexte : Cette procédure définit les étapes à suivre lo…" at bounding box center [280, 193] width 561 height 387
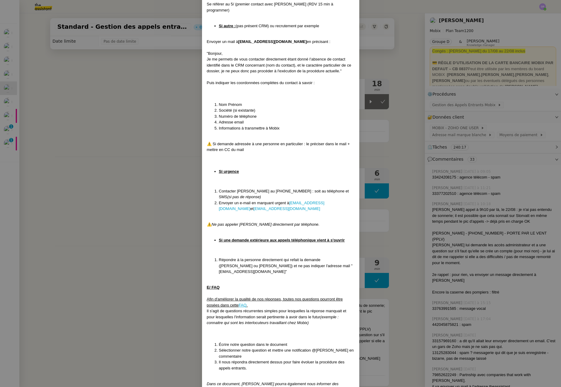
scroll to position [1176, 0]
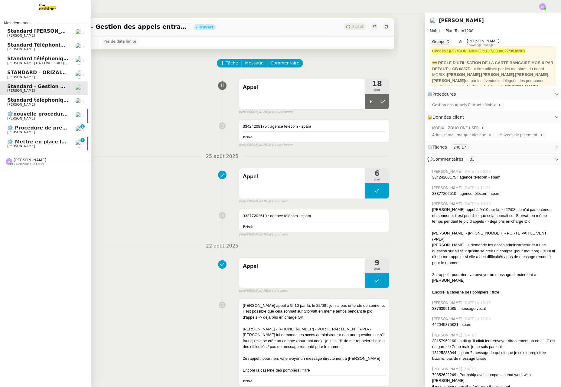
click at [35, 134] on span "[PERSON_NAME]" at bounding box center [37, 132] width 61 height 4
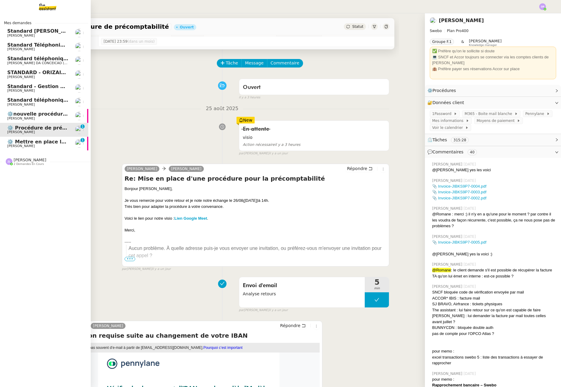
click at [49, 113] on span "⚙️nouvelle procédure d'onboarding" at bounding box center [55, 114] width 97 height 6
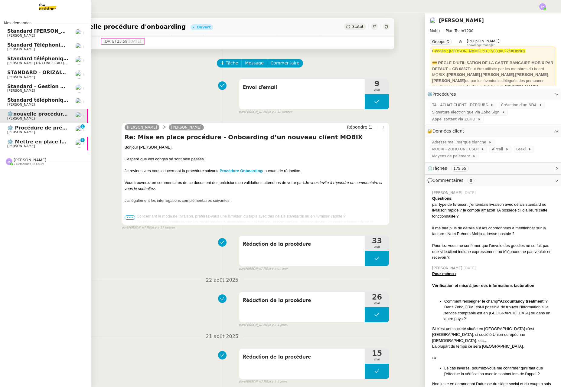
click at [57, 146] on span "[PERSON_NAME]" at bounding box center [37, 146] width 61 height 4
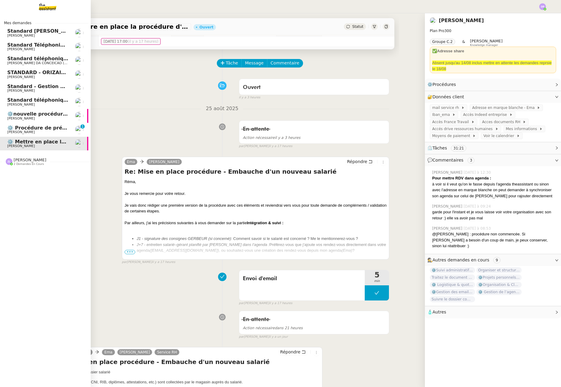
click at [47, 101] on span "Standard téléphonique - [DATE]" at bounding box center [50, 100] width 87 height 6
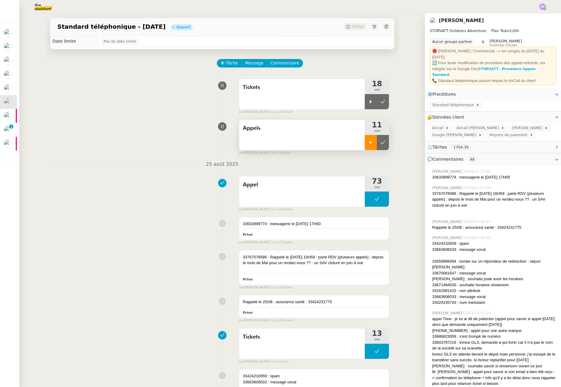
click at [368, 145] on div at bounding box center [371, 142] width 12 height 15
click at [374, 144] on icon at bounding box center [376, 142] width 5 height 5
drag, startPoint x: 366, startPoint y: 103, endPoint x: 344, endPoint y: 110, distance: 23.3
click at [368, 103] on icon at bounding box center [370, 101] width 5 height 5
click at [374, 102] on icon at bounding box center [376, 101] width 5 height 5
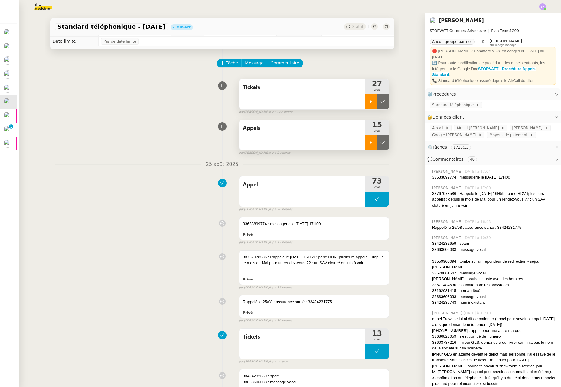
click at [365, 145] on div at bounding box center [371, 142] width 12 height 15
click at [286, 63] on span "Commentaire" at bounding box center [285, 63] width 29 height 7
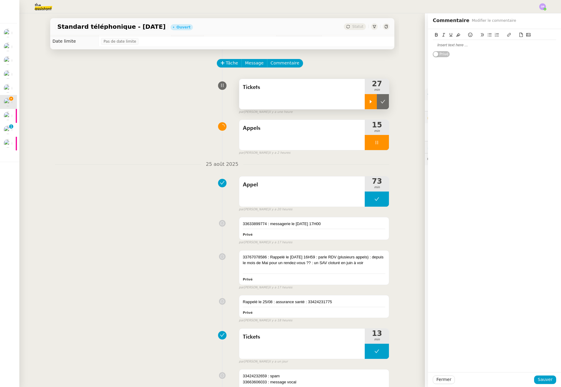
click at [474, 51] on div "Privé" at bounding box center [494, 43] width 123 height 28
click at [479, 47] on div at bounding box center [494, 44] width 123 height 5
paste div
click at [546, 379] on span "Sauver" at bounding box center [545, 379] width 15 height 7
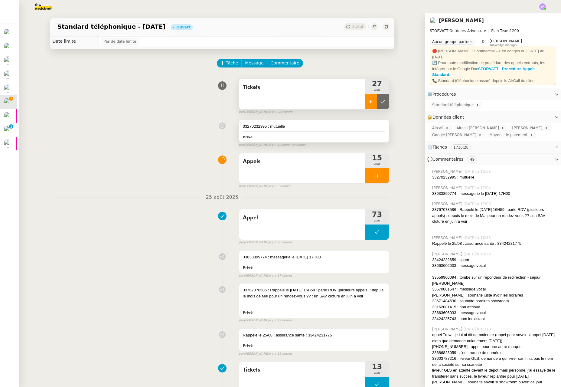
click at [365, 128] on div "33270232995 : mutuelle" at bounding box center [314, 126] width 143 height 6
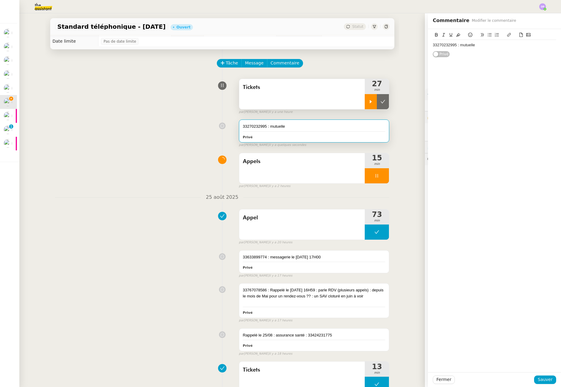
click at [486, 42] on div "33270232995 : mutuelle" at bounding box center [494, 44] width 123 height 5
click at [486, 43] on div "33270232995 : mutuelle" at bounding box center [494, 44] width 123 height 5
click at [547, 378] on span "Sauver" at bounding box center [545, 379] width 15 height 7
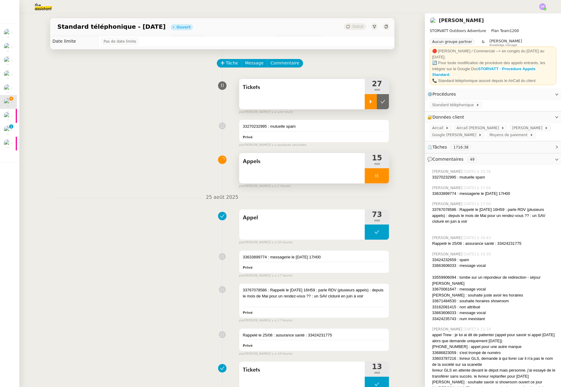
click at [374, 176] on icon at bounding box center [376, 175] width 5 height 5
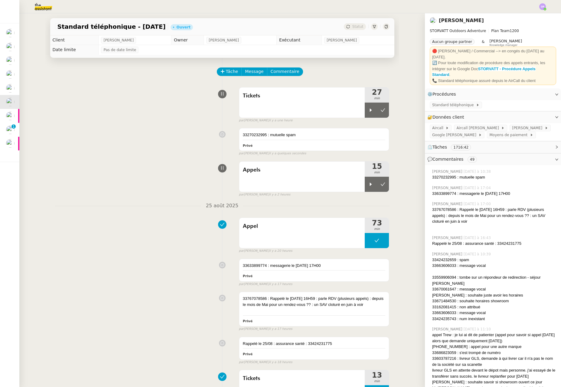
scroll to position [8, 0]
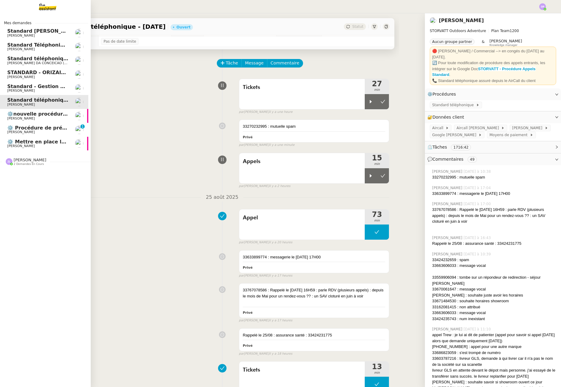
click at [10, 90] on span "[PERSON_NAME]" at bounding box center [21, 91] width 28 height 4
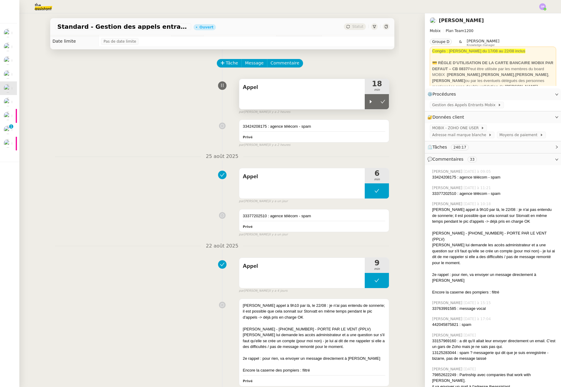
click at [368, 103] on icon at bounding box center [370, 101] width 5 height 5
click at [473, 105] on span "Gestion des Appels Entrants Mobix" at bounding box center [465, 105] width 66 height 6
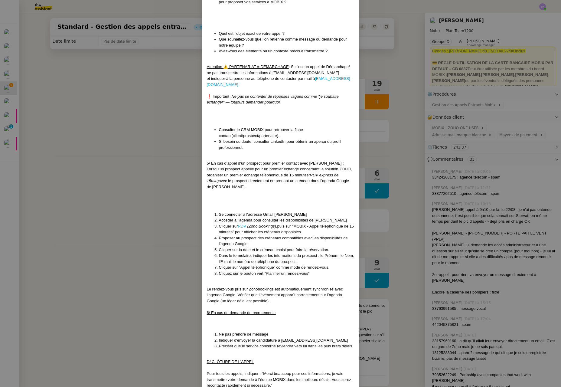
scroll to position [605, 0]
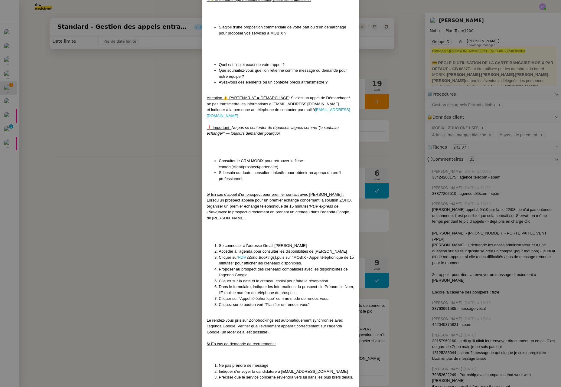
click at [286, 109] on div "Attention ⚠️ PARTENARIAT = DÉMARCHAGE : Si c'est un appel de Démarchage/ ne pas…" at bounding box center [281, 107] width 148 height 24
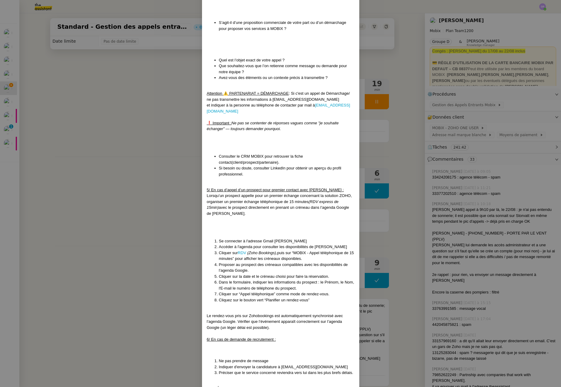
scroll to position [578, 0]
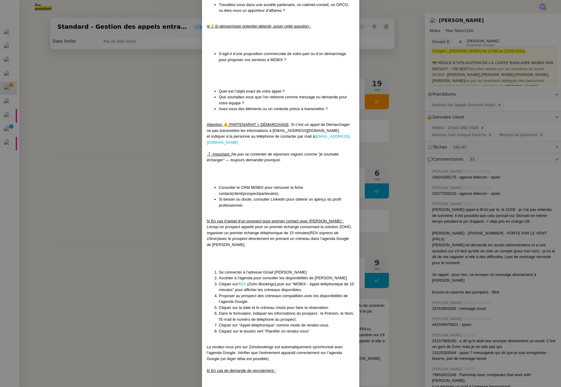
click at [329, 136] on div "Attention ⚠️ PARTENARIAT = DÉMARCHAGE : Si c'est un appel de Démarchage/ ne pas…" at bounding box center [281, 134] width 148 height 24
drag, startPoint x: 327, startPoint y: 136, endPoint x: 287, endPoint y: 134, distance: 40.6
click at [287, 134] on div "Attention ⚠️ PARTENARIAT = DÉMARCHAGE : Si c'est un appel de Démarchage/ ne pas…" at bounding box center [281, 134] width 148 height 24
click at [341, 134] on div "Attention ⚠️ PARTENARIAT = DÉMARCHAGE : Si c'est un appel de Démarchage/ ne pas…" at bounding box center [281, 134] width 148 height 24
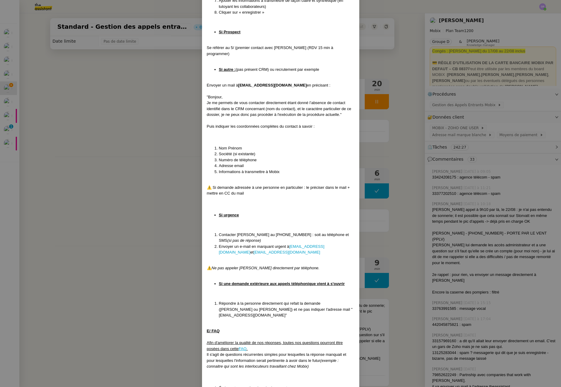
scroll to position [1206, 0]
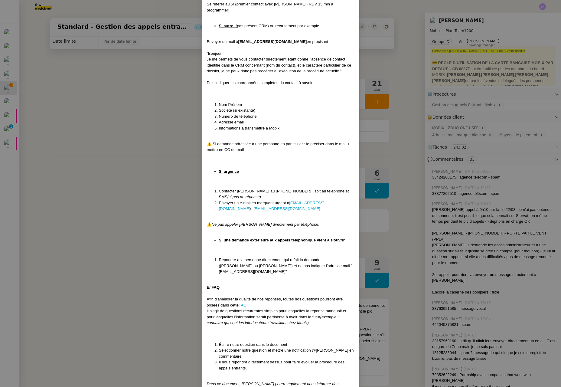
click at [152, 154] on nz-modal-container "Mise à jour le [DATE] Contexte : Cette procédure définit les étapes à suivre lo…" at bounding box center [280, 193] width 561 height 387
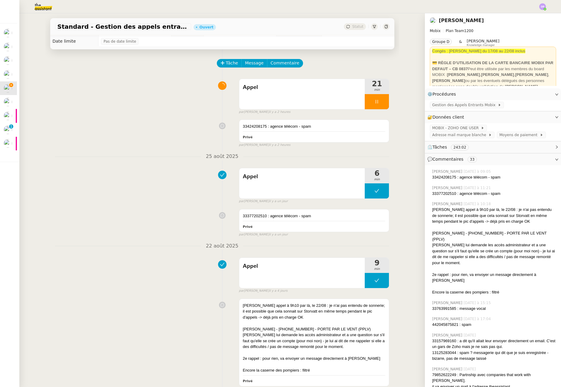
scroll to position [1176, 0]
click at [463, 106] on span "Gestion des Appels Entrants Mobix" at bounding box center [465, 105] width 66 height 6
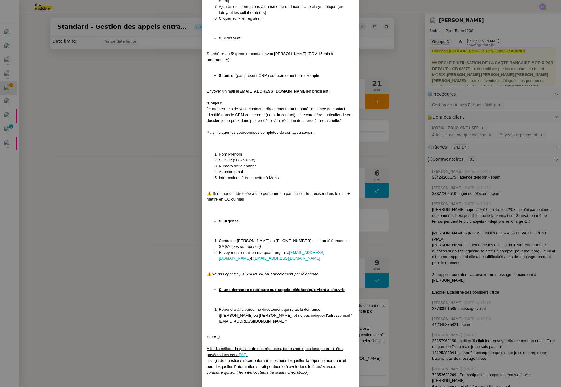
scroll to position [1180, 0]
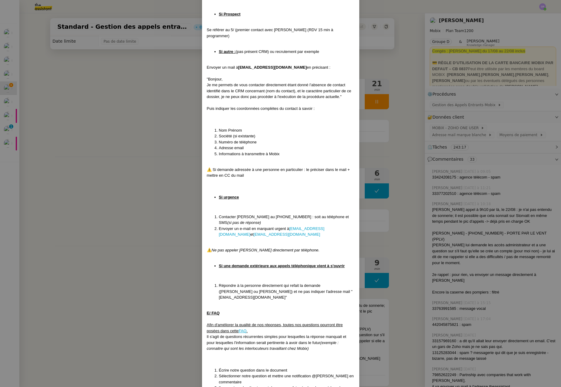
drag, startPoint x: 388, startPoint y: 156, endPoint x: 387, endPoint y: 152, distance: 4.5
click at [388, 155] on nz-modal-container "Mise à jour le [DATE] Contexte : Cette procédure définit les étapes à suivre lo…" at bounding box center [280, 193] width 561 height 387
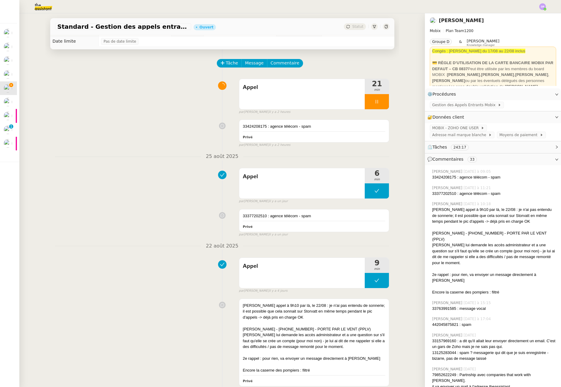
scroll to position [1176, 0]
click at [374, 100] on icon at bounding box center [376, 101] width 5 height 5
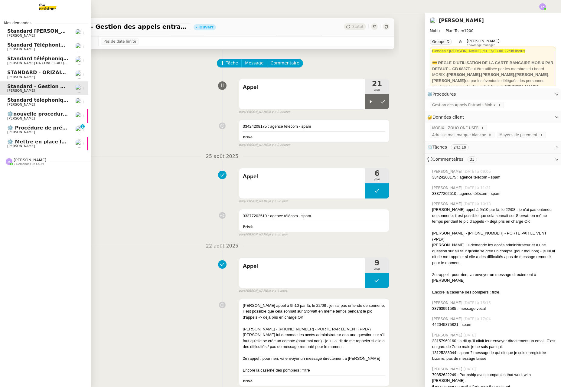
click at [12, 103] on span "[PERSON_NAME]" at bounding box center [21, 105] width 28 height 4
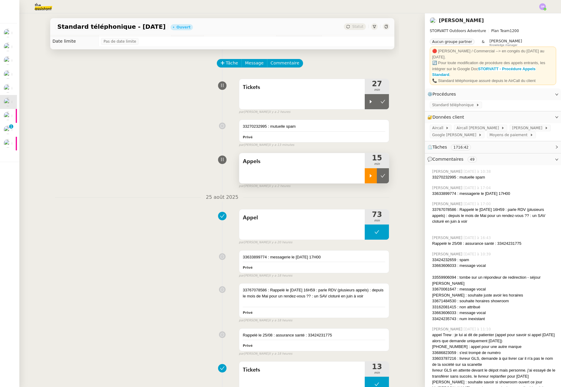
click at [365, 178] on div at bounding box center [371, 175] width 12 height 15
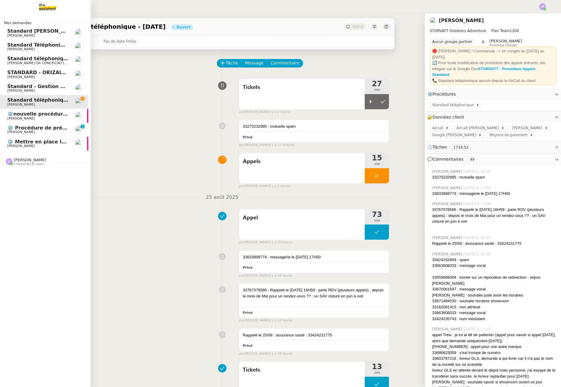
drag, startPoint x: 26, startPoint y: 90, endPoint x: 31, endPoint y: 90, distance: 5.2
click at [26, 90] on span "[PERSON_NAME]" at bounding box center [37, 91] width 61 height 4
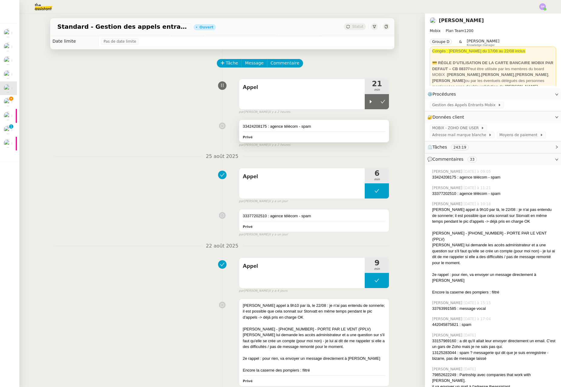
click at [299, 132] on div "33424208175 : agence télécom - spam Privé" at bounding box center [314, 131] width 150 height 22
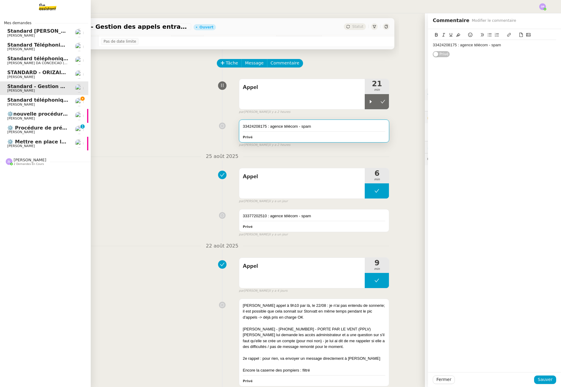
click at [19, 101] on span "Standard téléphonique - [DATE]" at bounding box center [50, 100] width 87 height 6
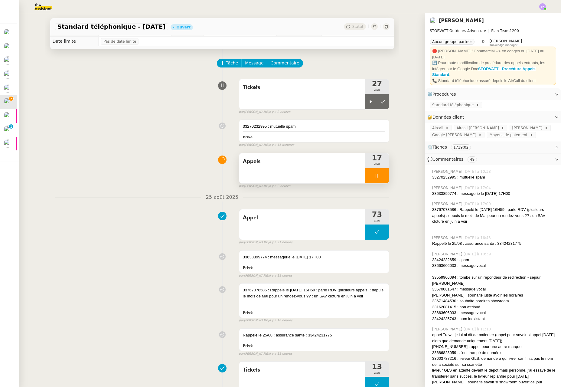
drag, startPoint x: 371, startPoint y: 177, endPoint x: 368, endPoint y: 164, distance: 13.4
click at [374, 177] on icon at bounding box center [376, 175] width 5 height 5
click at [365, 98] on div at bounding box center [371, 101] width 12 height 15
click at [375, 101] on div at bounding box center [377, 101] width 24 height 15
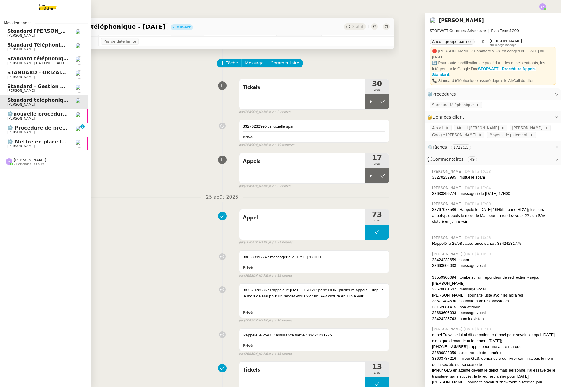
click at [18, 90] on span "[PERSON_NAME]" at bounding box center [21, 91] width 28 height 4
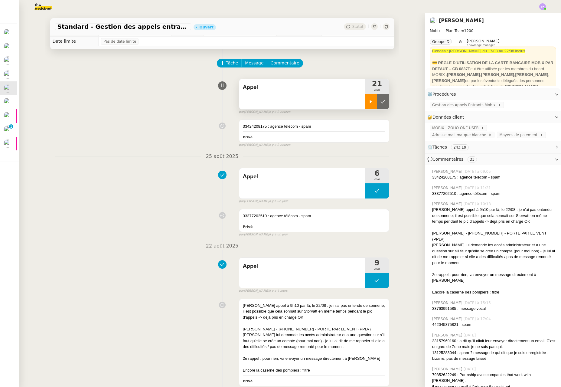
click at [365, 104] on div at bounding box center [371, 101] width 12 height 15
click at [302, 131] on div at bounding box center [314, 131] width 143 height 0
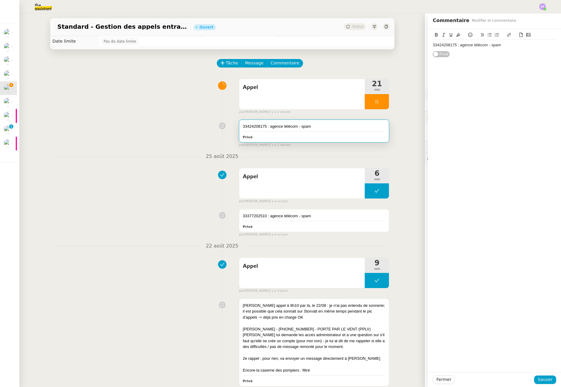
click at [510, 45] on div "33424208175 : agence télécom - spam" at bounding box center [494, 44] width 123 height 5
drag, startPoint x: 497, startPoint y: 70, endPoint x: 432, endPoint y: 72, distance: 65.7
click at [433, 72] on div "33424208175 : agence télécom - spam 33745898555 Suite à un échange concetnant l…" at bounding box center [494, 62] width 123 height 44
click at [453, 72] on div "YOSRA" at bounding box center [494, 72] width 123 height 5
drag, startPoint x: 488, startPoint y: 68, endPoint x: 428, endPoint y: 67, distance: 59.9
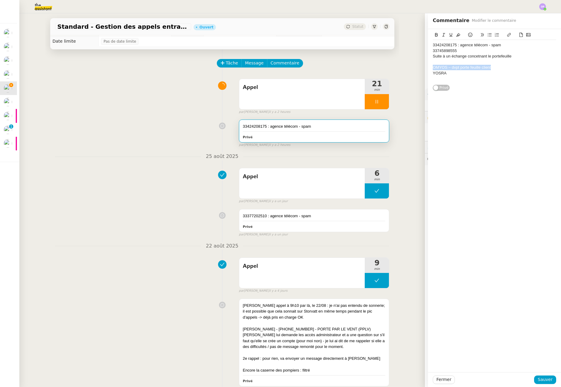
click at [433, 67] on div "OMYOS – dvpt porte feuille client" at bounding box center [494, 67] width 123 height 5
copy div "OMYOS – dvpt porte feuille client"
click at [470, 51] on div "33745898555" at bounding box center [494, 50] width 123 height 5
drag, startPoint x: 430, startPoint y: 72, endPoint x: 424, endPoint y: 72, distance: 5.4
click at [428, 72] on div "33424208175 : agence télécom - spam 33745898555 : OMYOS – dvpt porte feuille cl…" at bounding box center [494, 60] width 133 height 62
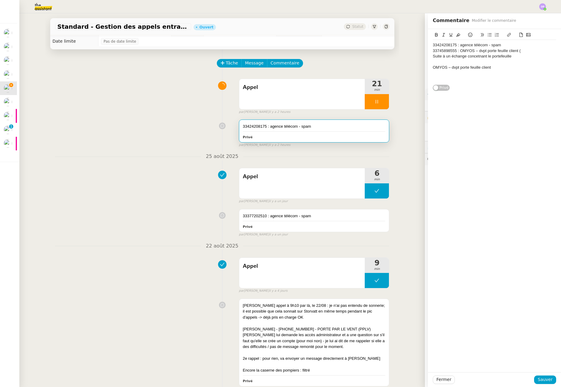
click at [520, 51] on div "33745898555 : OMYOS – dvpt porte feuille client (" at bounding box center [494, 50] width 123 height 5
drag, startPoint x: 489, startPoint y: 67, endPoint x: 428, endPoint y: 63, distance: 60.9
click at [433, 63] on div "33424208175 : agence télécom - spam 33745898555 : OMYOS – dvpt porte feuille cl…" at bounding box center [494, 62] width 123 height 44
click at [547, 380] on span "Sauver" at bounding box center [545, 379] width 15 height 7
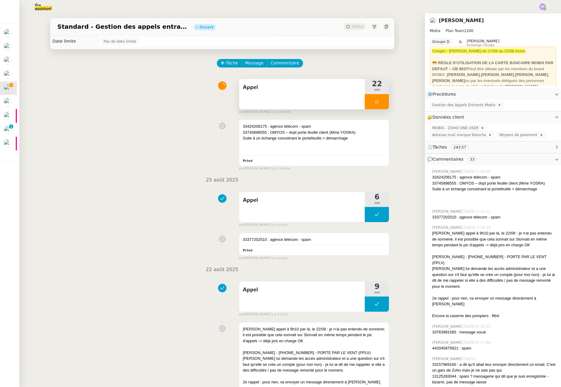
click at [374, 101] on icon at bounding box center [376, 101] width 5 height 5
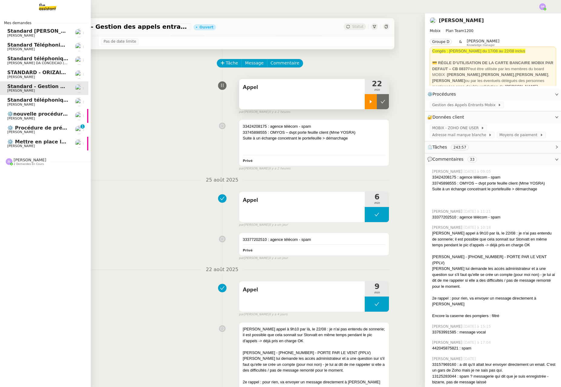
click at [8, 102] on span "Standard téléphonique - [DATE]" at bounding box center [50, 100] width 87 height 6
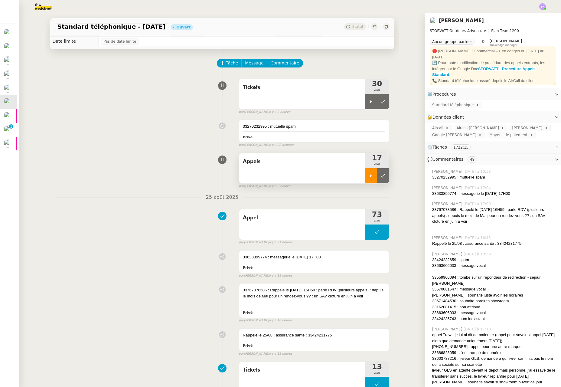
click at [365, 178] on div at bounding box center [371, 175] width 12 height 15
click at [376, 180] on div at bounding box center [377, 175] width 24 height 15
click at [370, 177] on icon at bounding box center [371, 175] width 2 height 3
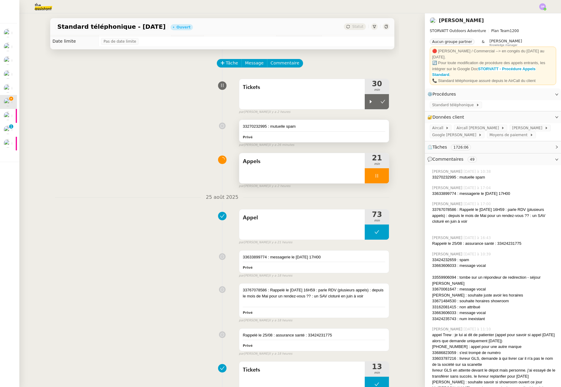
click at [334, 132] on div "33270232995 : mutuelle spam Privé" at bounding box center [314, 131] width 150 height 22
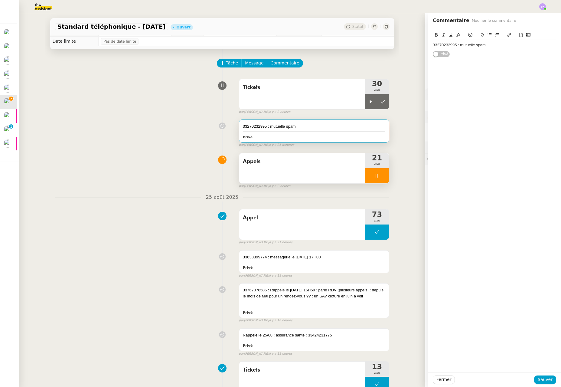
click at [485, 44] on div "33270232995 : mutuelle spam" at bounding box center [494, 44] width 123 height 5
click at [541, 379] on span "Sauver" at bounding box center [545, 379] width 15 height 7
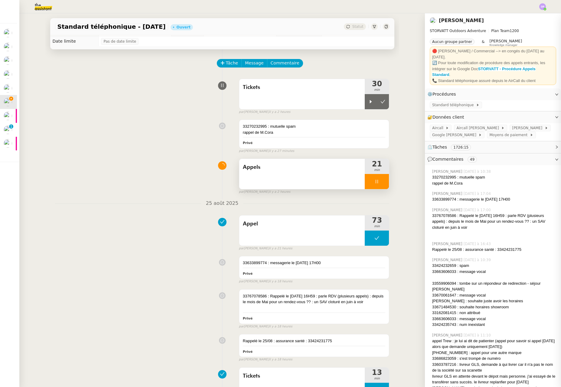
click at [145, 122] on div "33270232995 : mutuelle spam rappel de M.Cora Privé false par Stéphanie R. il y …" at bounding box center [222, 135] width 335 height 37
click at [374, 183] on icon at bounding box center [376, 181] width 5 height 5
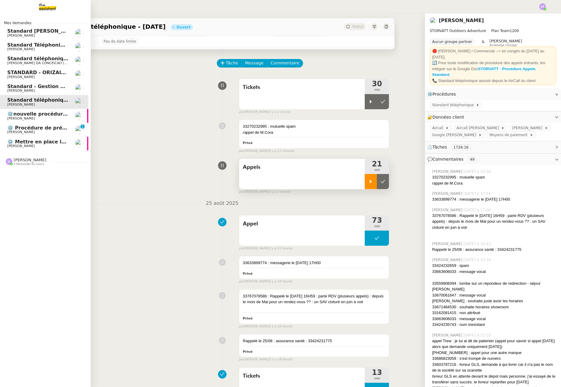
drag, startPoint x: 7, startPoint y: 87, endPoint x: 59, endPoint y: 83, distance: 51.8
click at [7, 87] on span "Standard - Gestion des appels entrants - [DATE]" at bounding box center [72, 86] width 131 height 6
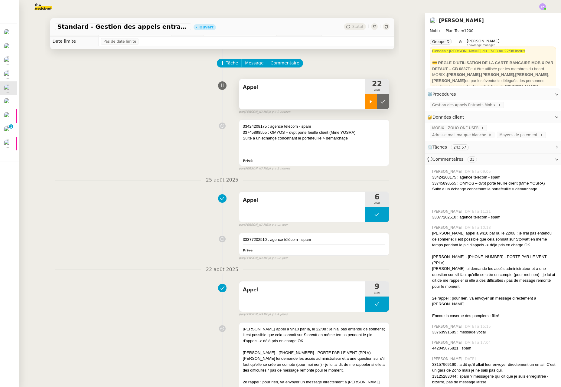
click at [368, 100] on icon at bounding box center [370, 101] width 5 height 5
click at [370, 98] on div at bounding box center [377, 101] width 24 height 15
click at [316, 147] on div at bounding box center [314, 150] width 143 height 6
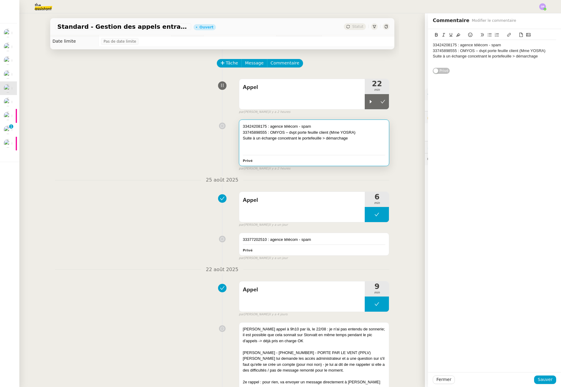
drag, startPoint x: 357, startPoint y: 144, endPoint x: 386, endPoint y: 136, distance: 29.7
click at [357, 144] on div at bounding box center [314, 144] width 143 height 6
click at [470, 67] on div "33424208175 : agence télécom - spam 33745898555 : OMYOS – dvpt porte feuille cl…" at bounding box center [494, 51] width 123 height 45
click at [471, 65] on div "33424208175 : agence télécom - spam 33745898555 : OMYOS – dvpt porte feuille cl…" at bounding box center [494, 53] width 123 height 27
click at [543, 378] on span "Sauver" at bounding box center [545, 379] width 15 height 7
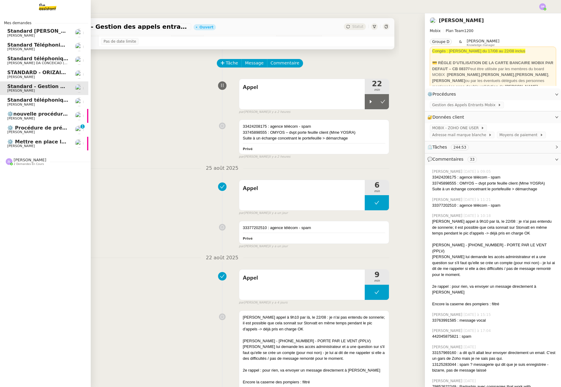
click at [21, 134] on span "[PERSON_NAME]" at bounding box center [21, 132] width 28 height 4
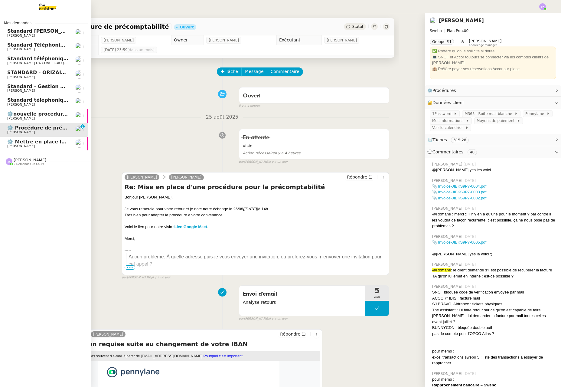
click at [28, 146] on span "[PERSON_NAME]" at bounding box center [37, 146] width 61 height 4
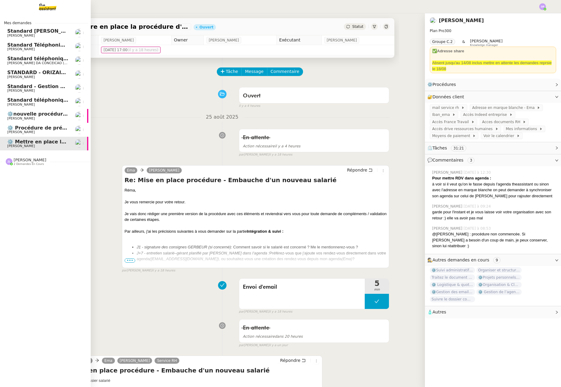
click at [35, 129] on span "⚙️ Procédure de précomptabilité" at bounding box center [51, 128] width 89 height 6
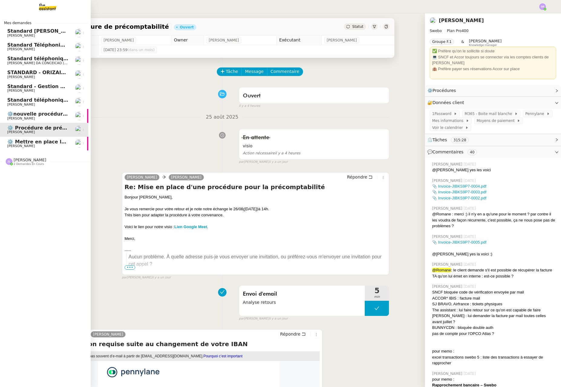
click at [44, 149] on link "⚙️ Mettre en place la procédure d'embauche Réma Ngaiboye" at bounding box center [43, 144] width 91 height 14
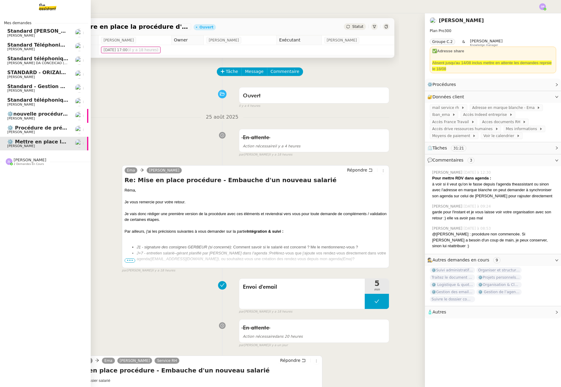
click at [27, 129] on span "⚙️ Procédure de précomptabilité" at bounding box center [51, 128] width 89 height 6
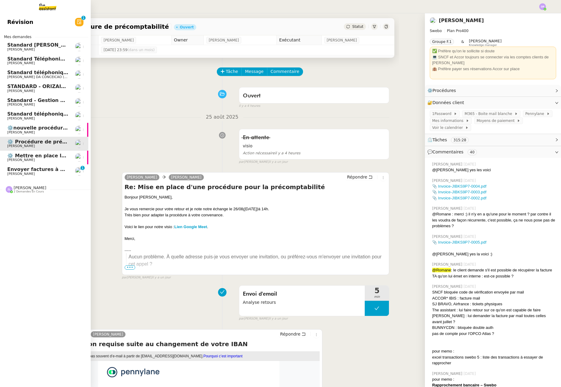
click at [17, 173] on span "[PERSON_NAME]" at bounding box center [21, 174] width 28 height 4
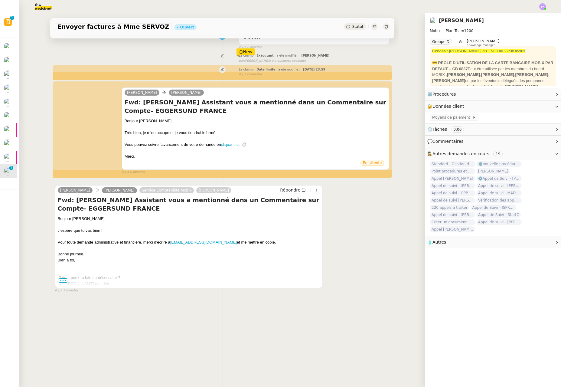
scroll to position [63, 0]
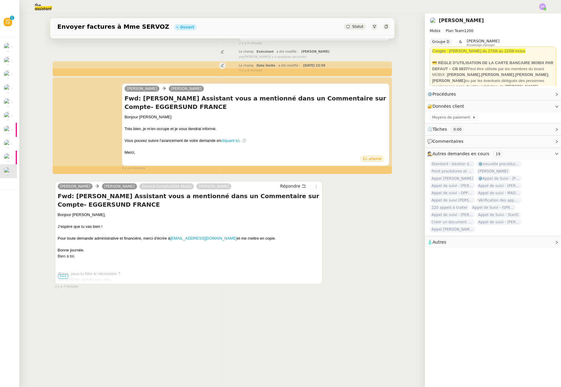
click at [247, 239] on div "Pour toute demande administrative et financière, merci d’écrire à comptabilite@…" at bounding box center [189, 238] width 262 height 6
drag, startPoint x: 254, startPoint y: 240, endPoint x: 149, endPoint y: 247, distance: 104.9
click at [149, 247] on div "Bonjour Alex, J’espère que tu vas bien ! Pour toute demande administrative et f…" at bounding box center [189, 340] width 262 height 256
drag, startPoint x: 163, startPoint y: 246, endPoint x: 159, endPoint y: 246, distance: 4.0
click at [163, 246] on div at bounding box center [189, 244] width 262 height 6
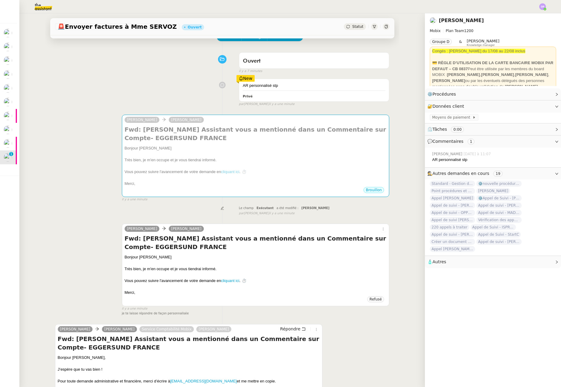
scroll to position [0, 0]
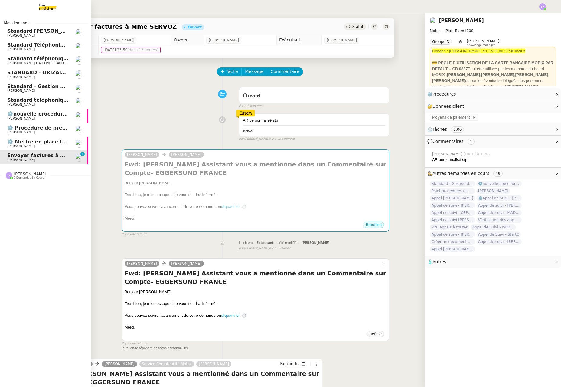
click at [43, 90] on span "[PERSON_NAME]" at bounding box center [37, 91] width 61 height 4
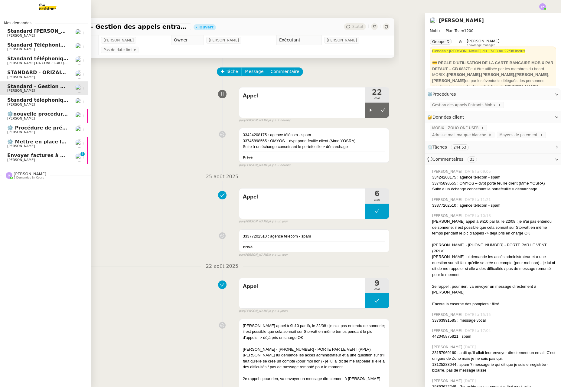
click at [15, 159] on span "[PERSON_NAME]" at bounding box center [21, 160] width 28 height 4
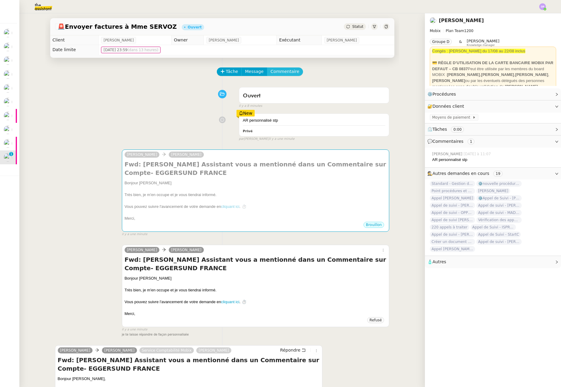
click at [290, 71] on span "Commentaire" at bounding box center [285, 71] width 29 height 7
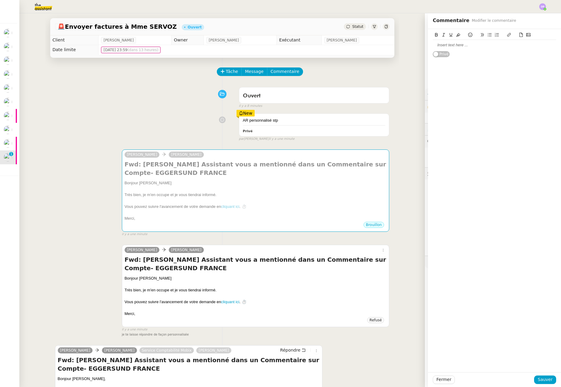
click at [212, 83] on div "Tâche Message Commentaire Veuillez patienter une erreur s'est produite 👌👌👌 mess…" at bounding box center [222, 260] width 354 height 405
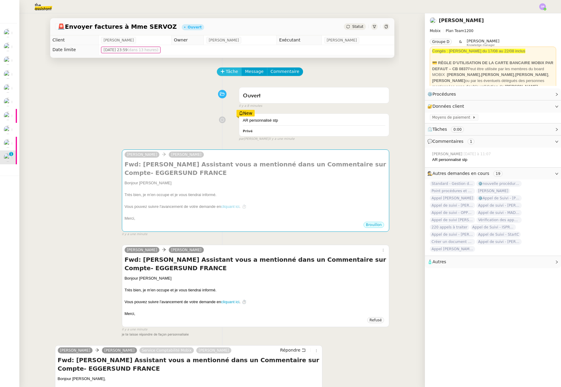
click at [231, 70] on span "Tâche" at bounding box center [232, 71] width 12 height 7
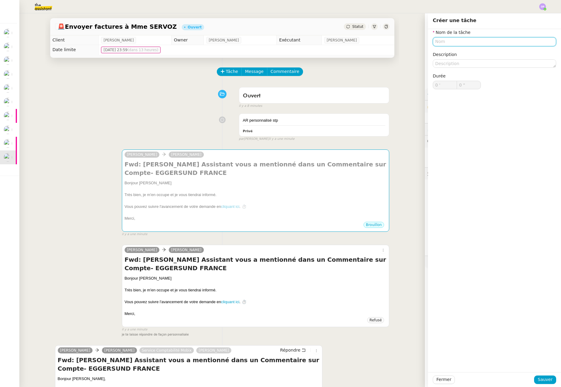
drag, startPoint x: 447, startPoint y: 46, endPoint x: 453, endPoint y: 43, distance: 6.5
click at [447, 46] on input "text" at bounding box center [494, 41] width 123 height 9
click at [517, 56] on nz-auto-option "Analyse retour et procédure" at bounding box center [489, 53] width 123 height 8
type input "Analyse retour et procédure"
click at [549, 380] on button "Sauver" at bounding box center [545, 379] width 22 height 8
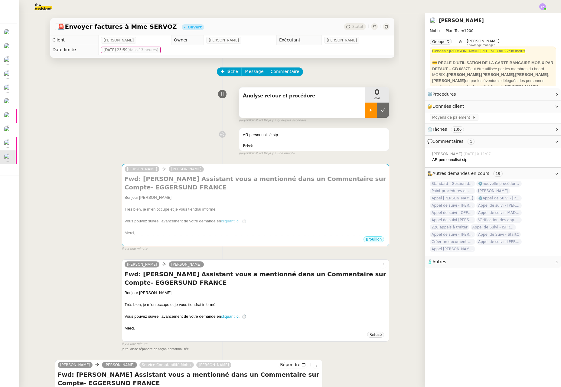
click at [368, 109] on icon at bounding box center [370, 110] width 5 height 5
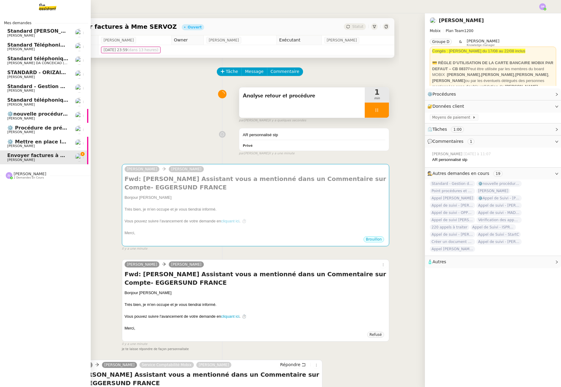
click at [48, 89] on span "Standard - Gestion des appels entrants - [DATE]" at bounding box center [72, 86] width 131 height 6
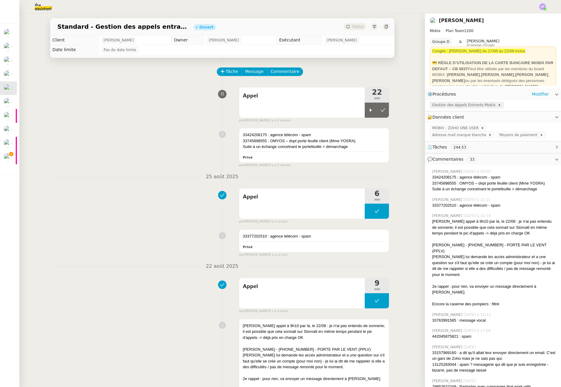
click at [465, 105] on span "Gestion des Appels Entrants Mobix" at bounding box center [465, 105] width 66 height 6
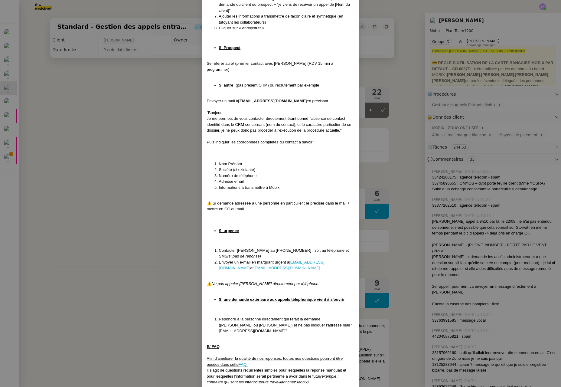
scroll to position [1206, 0]
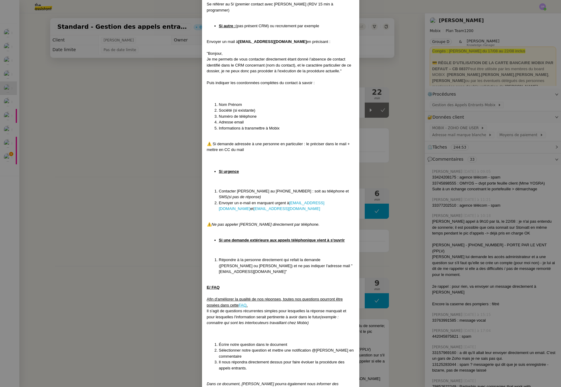
click at [122, 182] on nz-modal-container "Mise à jour le [DATE] Contexte : Cette procédure définit les étapes à suivre lo…" at bounding box center [280, 193] width 561 height 387
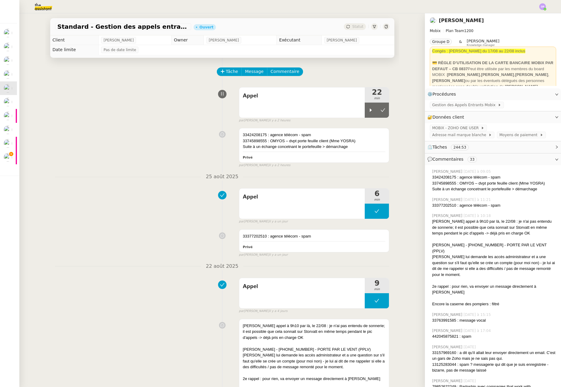
scroll to position [1176, 0]
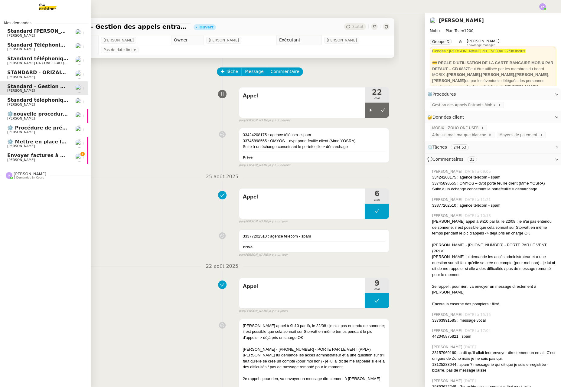
click at [37, 160] on span "[PERSON_NAME]" at bounding box center [37, 160] width 61 height 4
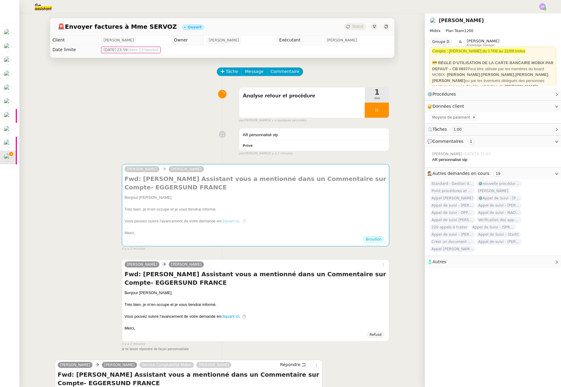
scroll to position [113, 0]
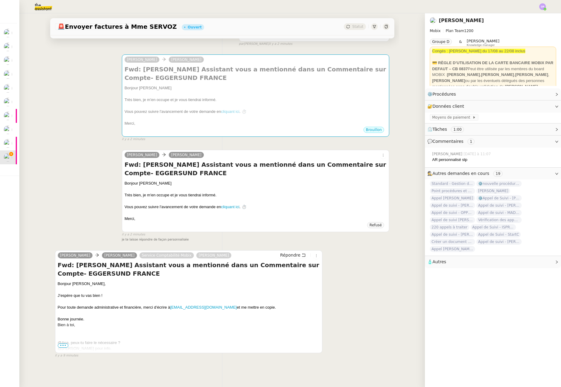
click at [267, 304] on div "Pour toute demande administrative et financière, merci d’écrire à comptabilite@…" at bounding box center [189, 307] width 262 height 6
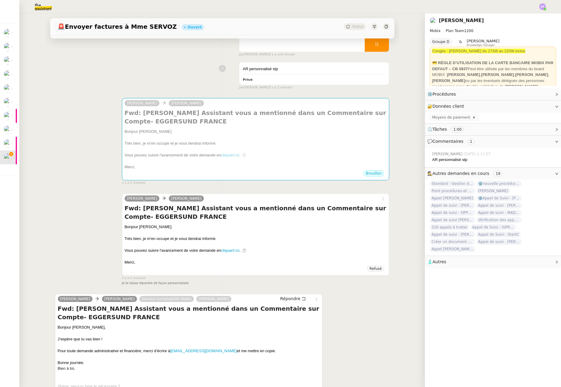
scroll to position [0, 0]
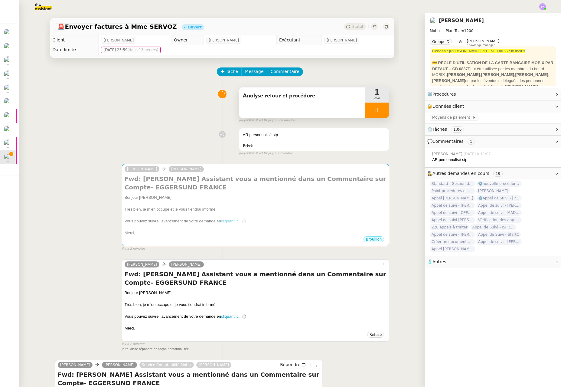
click at [374, 111] on icon at bounding box center [376, 110] width 5 height 5
click at [381, 109] on icon at bounding box center [383, 110] width 5 height 5
click at [229, 70] on span "Tâche" at bounding box center [232, 71] width 12 height 7
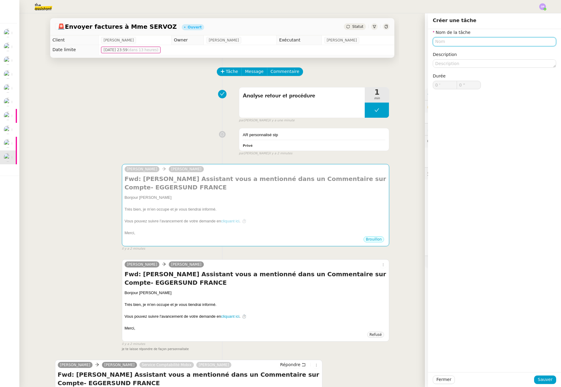
click at [466, 44] on input "text" at bounding box center [494, 41] width 123 height 9
click at [472, 68] on div "📧 Envoi d'email" at bounding box center [491, 69] width 116 height 5
type input "Envoi d'email"
click at [544, 383] on button "Sauver" at bounding box center [545, 379] width 22 height 8
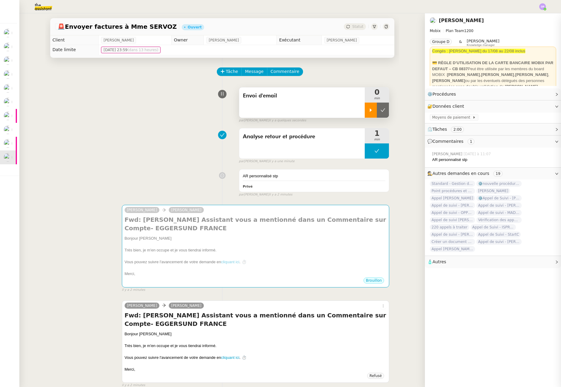
click at [365, 113] on div at bounding box center [371, 110] width 12 height 15
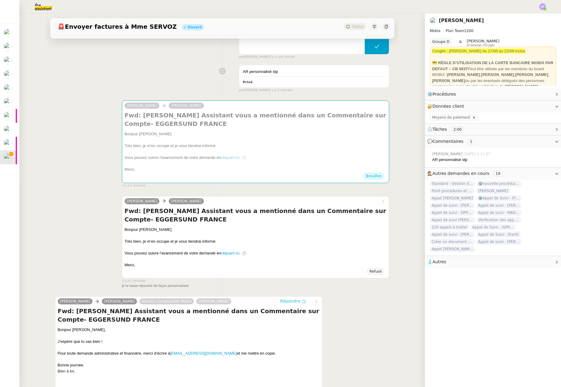
click at [280, 302] on span "Répondre" at bounding box center [290, 301] width 20 height 6
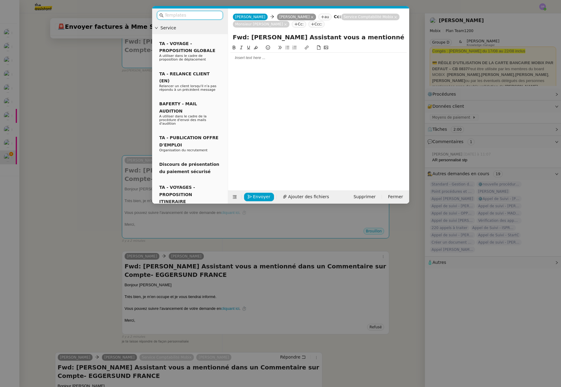
click at [304, 60] on div at bounding box center [319, 57] width 176 height 5
click at [364, 196] on span "Supprimer" at bounding box center [365, 196] width 22 height 7
drag, startPoint x: 416, startPoint y: 181, endPoint x: 403, endPoint y: 182, distance: 13.4
click at [416, 181] on button "OK" at bounding box center [420, 180] width 11 height 7
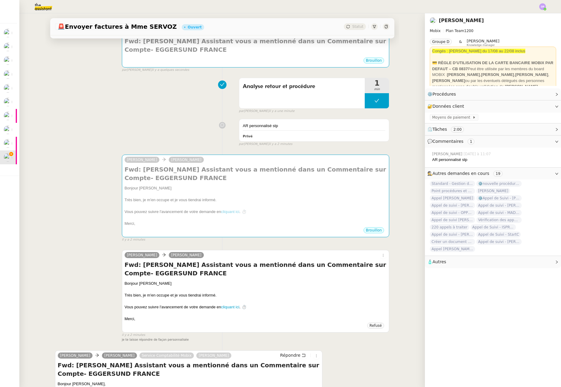
click at [222, 215] on div "Bonjour Florian Très bien, je m'en occupe et je vous tiendrai informé. Vous pou…" at bounding box center [256, 205] width 262 height 41
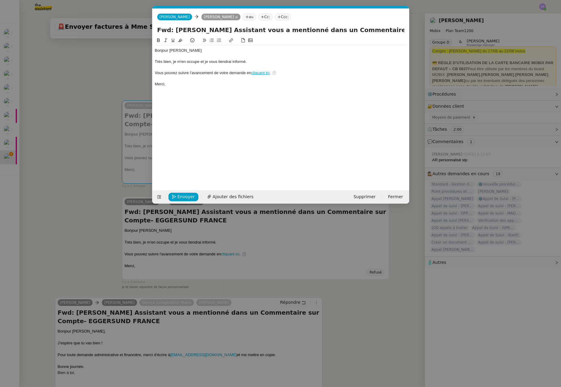
click at [227, 82] on div "Merci," at bounding box center [281, 83] width 252 height 5
click at [193, 73] on div "Vous pouvez suivre l'avancement de votre demande en cliquant ici . ⏱️" at bounding box center [281, 72] width 252 height 5
click at [198, 70] on div "Vous pouvez suivre l'avancement de votre demande en cliquant ici . ⏱️" at bounding box center [281, 72] width 252 height 5
drag, startPoint x: 155, startPoint y: 61, endPoint x: 296, endPoint y: 71, distance: 141.9
click at [296, 71] on div "Bonjour Florian Très bien, je m'en occupe et je vous tiendrai informé. Vous pou…" at bounding box center [281, 67] width 252 height 44
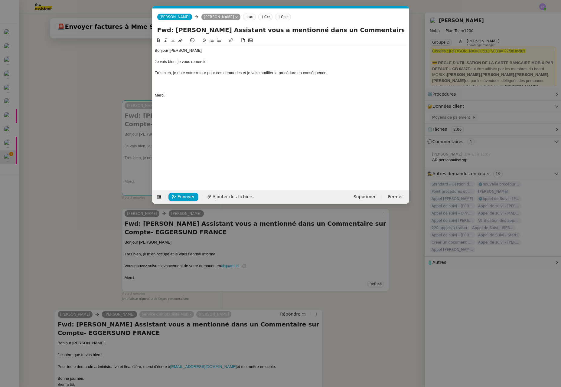
click at [325, 73] on div "Très bien, je note votre retour pour ces demandes et je vais modifier la procéd…" at bounding box center [281, 72] width 252 height 5
drag, startPoint x: 327, startPoint y: 71, endPoint x: 299, endPoint y: 74, distance: 28.3
click at [299, 74] on div "Très bien, je note votre retour pour ces demandes et je vais modifier la procéd…" at bounding box center [281, 72] width 252 height 5
click at [332, 74] on div "Très bien, je note votre retour pour ces demandes et je vais modifier la procéd…" at bounding box center [281, 72] width 252 height 5
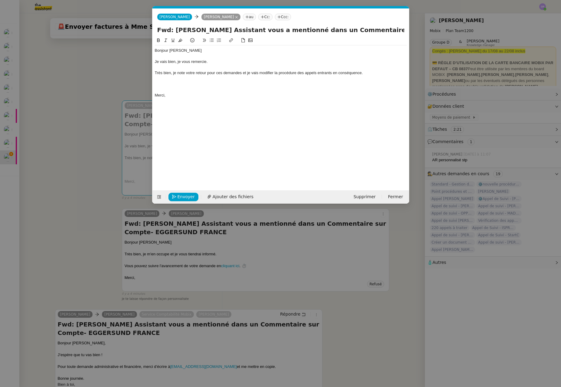
click at [218, 87] on div at bounding box center [281, 83] width 252 height 5
click at [81, 249] on nz-modal-container "Service TA - VOYAGE - PROPOSITION GLOBALE A utiliser dans le cadre de propositi…" at bounding box center [280, 193] width 561 height 387
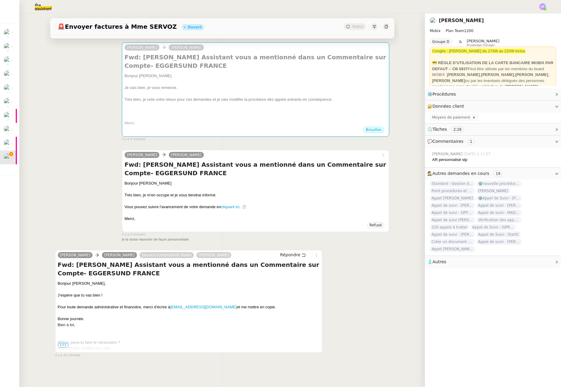
scroll to position [166, 0]
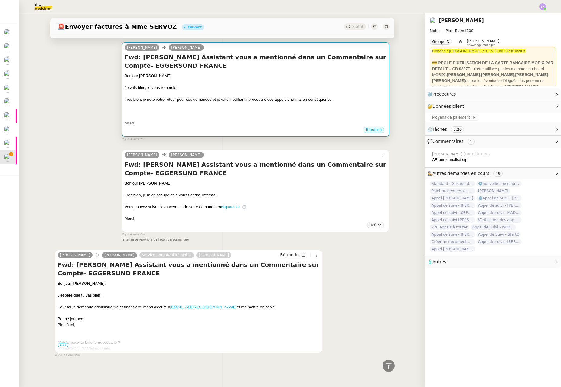
click at [249, 120] on div "Merci," at bounding box center [256, 123] width 262 height 6
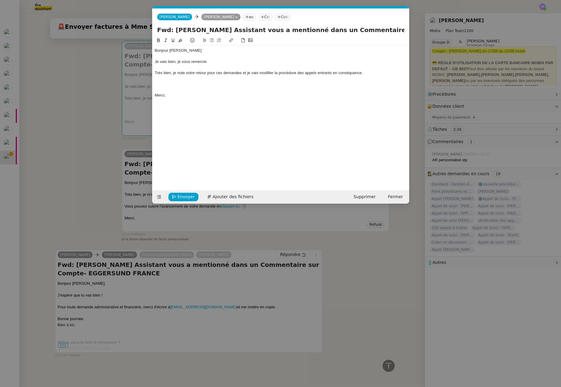
scroll to position [0, 13]
click at [165, 87] on div at bounding box center [281, 83] width 252 height 5
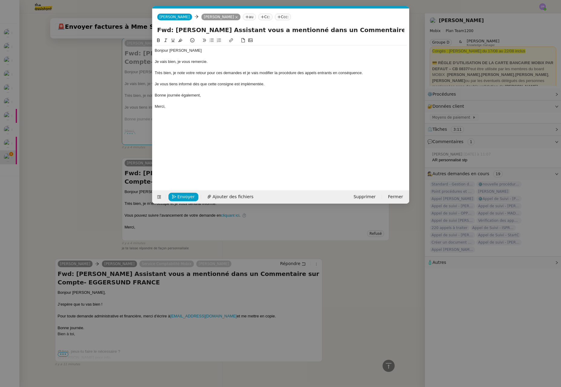
click at [203, 96] on div "Bonne journée également," at bounding box center [281, 95] width 252 height 5
click at [92, 87] on nz-modal-container "Service TA - VOYAGE - PROPOSITION GLOBALE A utiliser dans le cadre de propositi…" at bounding box center [280, 193] width 561 height 387
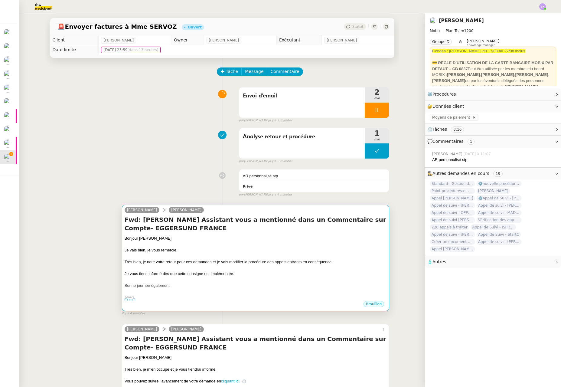
scroll to position [4, 0]
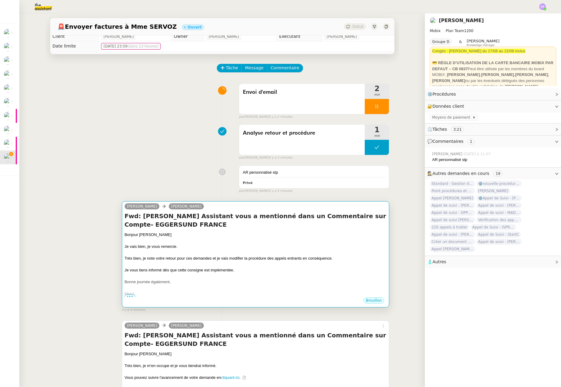
click at [174, 245] on div "Je vais bien, je vous remercie." at bounding box center [256, 247] width 262 height 6
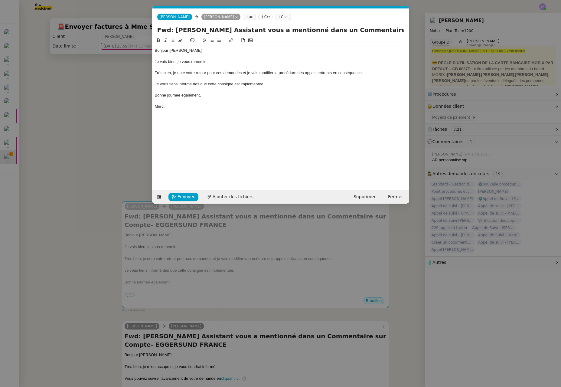
scroll to position [0, 13]
click at [257, 64] on div "Je vais bien, je vous remercie." at bounding box center [281, 61] width 252 height 5
click at [243, 89] on div at bounding box center [281, 89] width 252 height 5
drag, startPoint x: 215, startPoint y: 95, endPoint x: 211, endPoint y: 95, distance: 4.3
click at [214, 95] on div "Bonne journée également," at bounding box center [281, 95] width 252 height 5
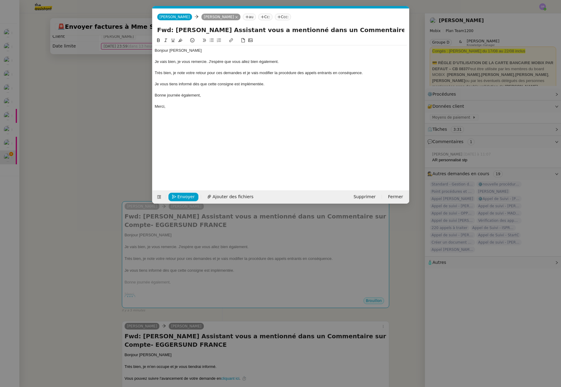
click at [200, 95] on div "Bonne journée également," at bounding box center [281, 95] width 252 height 5
drag, startPoint x: 163, startPoint y: 95, endPoint x: 202, endPoint y: 106, distance: 39.8
click at [163, 95] on div "Bonne journée," at bounding box center [281, 95] width 252 height 5
click at [175, 105] on div "Merci," at bounding box center [281, 106] width 252 height 5
drag, startPoint x: 281, startPoint y: 86, endPoint x: 140, endPoint y: 82, distance: 141.3
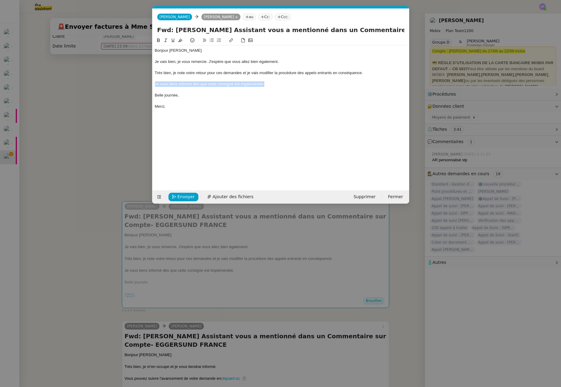
click at [140, 82] on nz-modal-container "Service TA - VOYAGE - PROPOSITION GLOBALE A utiliser dans le cadre de propositi…" at bounding box center [280, 193] width 561 height 387
click at [81, 101] on nz-modal-container "Service TA - VOYAGE - PROPOSITION GLOBALE A utiliser dans le cadre de propositi…" at bounding box center [280, 193] width 561 height 387
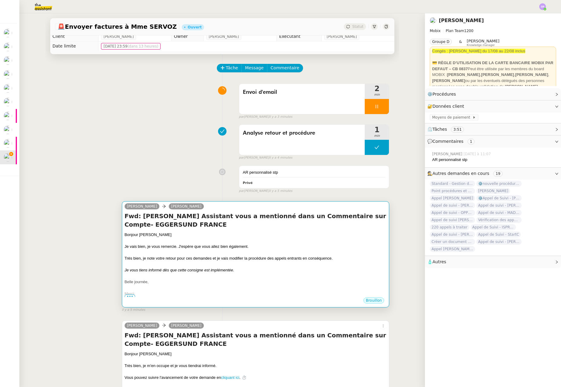
click at [283, 266] on div at bounding box center [256, 264] width 262 height 6
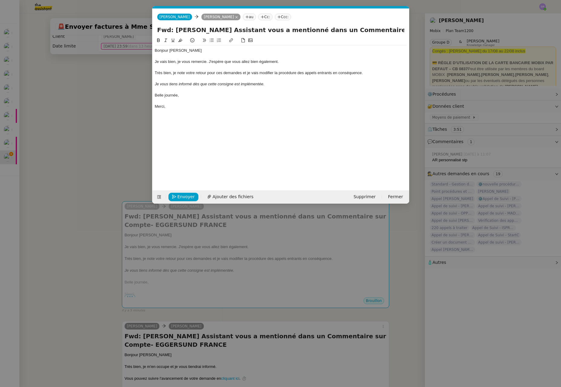
click at [166, 244] on nz-modal-container "Service TA - VOYAGE - PROPOSITION GLOBALE A utiliser dans le cadre de propositi…" at bounding box center [280, 193] width 561 height 387
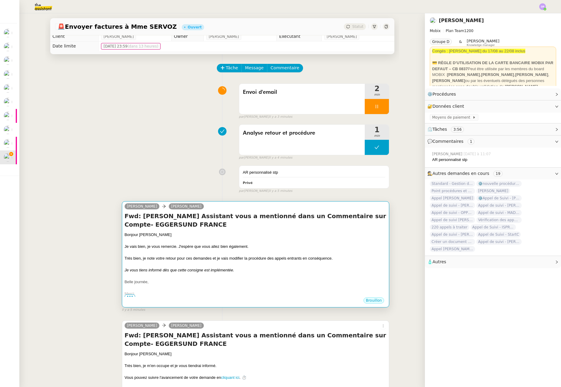
click at [140, 259] on div "Très bien, je note votre retour pour ces demandes et je vais modifier la procéd…" at bounding box center [256, 258] width 262 height 6
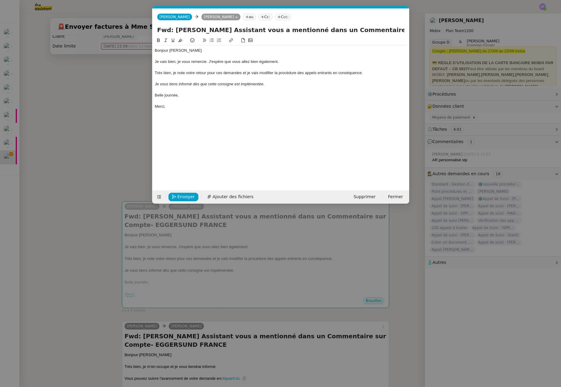
click at [155, 74] on div "Très bien, je note votre retour pour ces demandes et je vais modifier la procéd…" at bounding box center [281, 72] width 252 height 5
drag, startPoint x: 197, startPoint y: 73, endPoint x: 209, endPoint y: 72, distance: 11.9
click at [197, 73] on div "Merci pour votre retour. Je note votre retour pour ces demandes et je vais modi…" at bounding box center [281, 72] width 252 height 5
click at [201, 73] on div "Merci pour votre retour. Je note votre retour pour ces demandes et je vais modi…" at bounding box center [281, 72] width 252 height 5
drag, startPoint x: 215, startPoint y: 74, endPoint x: 235, endPoint y: 74, distance: 20.0
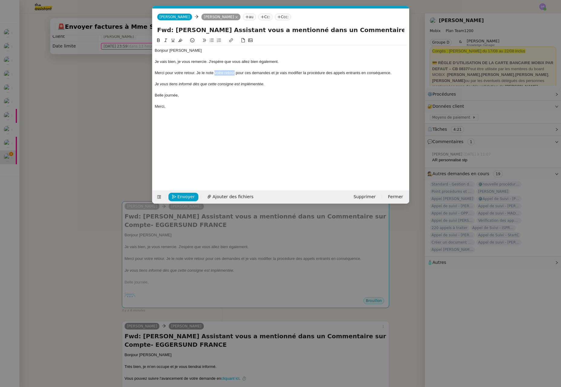
click at [235, 74] on div "Merci pour votre retour. Je le note votre retour pour ces demandes et je vais m…" at bounding box center [281, 72] width 252 height 5
click at [229, 74] on div "Merci pour votre retour. Je le note pour ces demandes et je vais modifier la pr…" at bounding box center [281, 72] width 252 height 5
click at [250, 73] on div "Merci pour votre retour. Je le note pour ces demandes et je vais modifier la pr…" at bounding box center [281, 72] width 252 height 5
click at [225, 72] on div "Merci pour votre retour. Je le note pour ces demandes similaires et je vais mod…" at bounding box center [281, 72] width 252 height 5
click at [197, 74] on div "Merci pour votre retour. Je le note pour les futures demandes similaires et je …" at bounding box center [281, 72] width 252 height 5
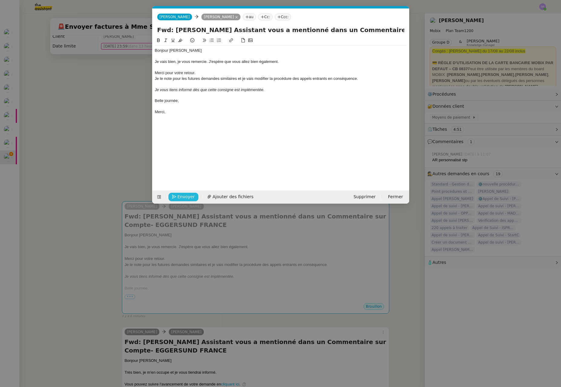
click at [179, 195] on span "Envoyer" at bounding box center [186, 196] width 17 height 7
click at [188, 195] on span "Confirmer l'envoi" at bounding box center [196, 196] width 36 height 7
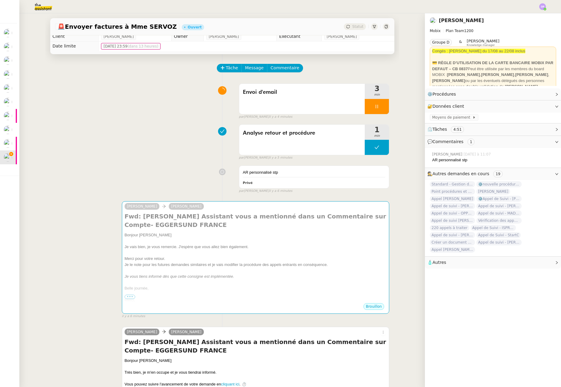
click at [109, 174] on div "AR personnalisé stp Privé false par Frédérique A. il y a 6 minutes" at bounding box center [222, 178] width 335 height 31
click at [374, 107] on div at bounding box center [377, 106] width 24 height 15
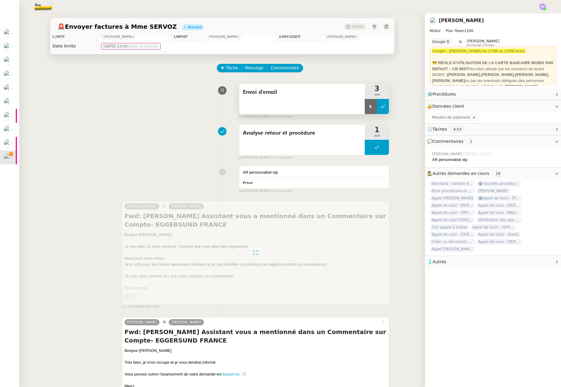
click at [381, 106] on icon at bounding box center [383, 106] width 5 height 3
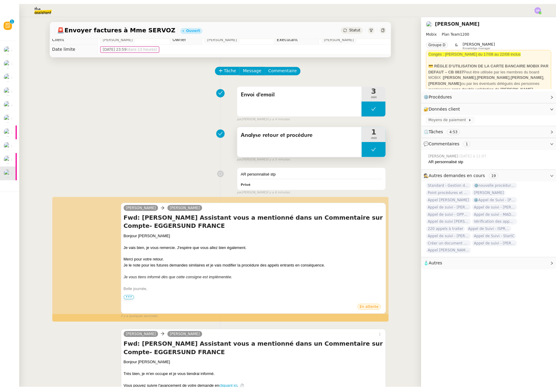
scroll to position [0, 0]
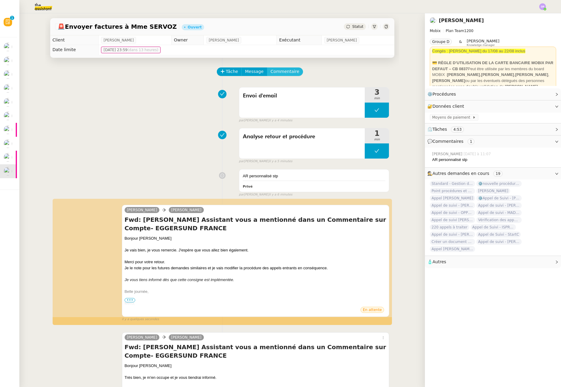
click at [282, 75] on button "Commentaire" at bounding box center [285, 71] width 36 height 8
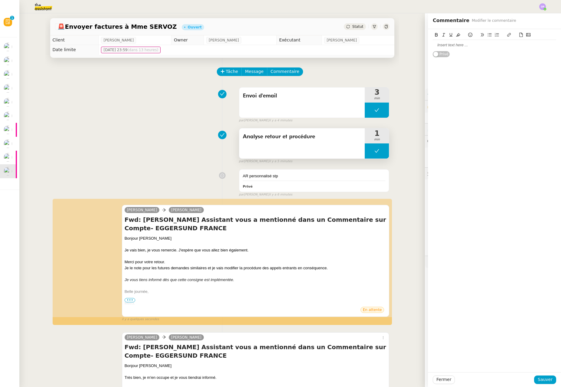
click at [365, 148] on button at bounding box center [377, 150] width 24 height 15
click at [368, 153] on icon at bounding box center [370, 151] width 5 height 5
click at [463, 45] on div at bounding box center [494, 44] width 123 height 5
click at [539, 379] on span "Sauver" at bounding box center [545, 379] width 15 height 7
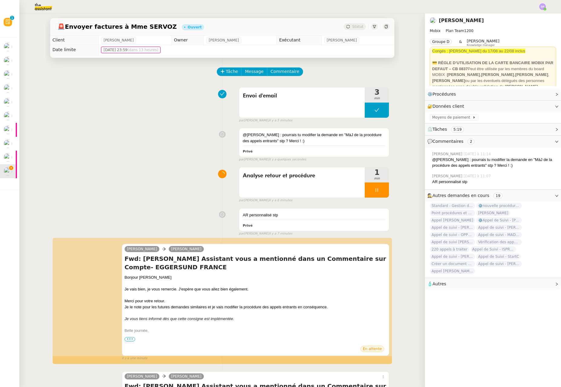
click at [366, 188] on div at bounding box center [377, 189] width 24 height 15
click at [381, 189] on icon at bounding box center [383, 189] width 5 height 3
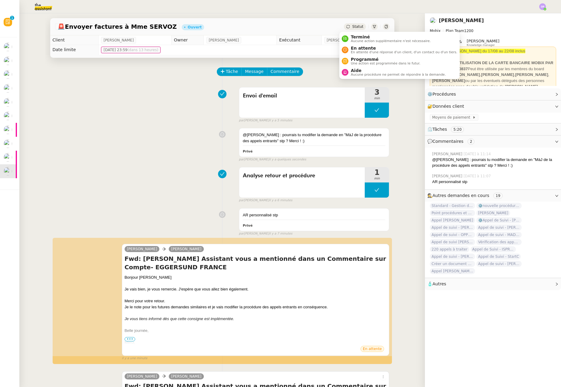
click at [352, 29] on div "Statut" at bounding box center [355, 26] width 22 height 7
click at [352, 28] on span "Statut" at bounding box center [357, 27] width 11 height 4
click at [364, 73] on span "Aucune procédure ne permet de répondre à la demande." at bounding box center [398, 74] width 95 height 3
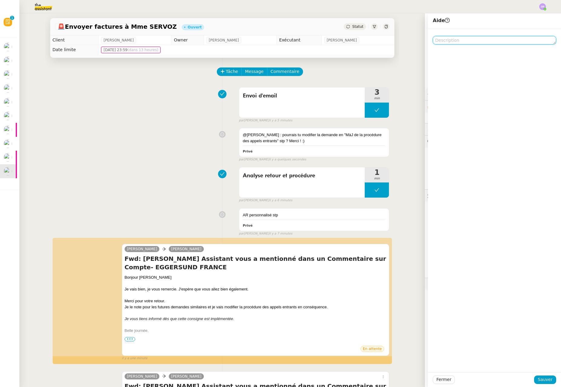
click at [457, 40] on textarea at bounding box center [494, 40] width 123 height 8
type textarea "@[PERSON_NAME]"
click at [540, 378] on span "Sauver" at bounding box center [545, 379] width 15 height 7
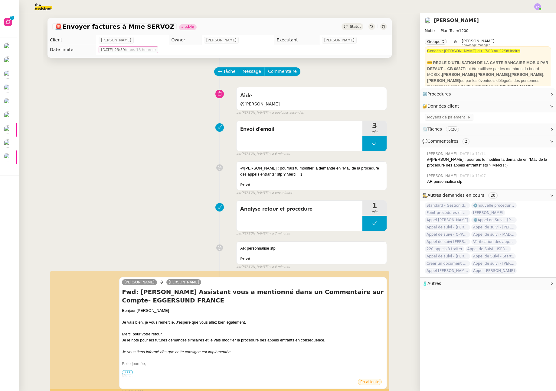
scroll to position [163, 0]
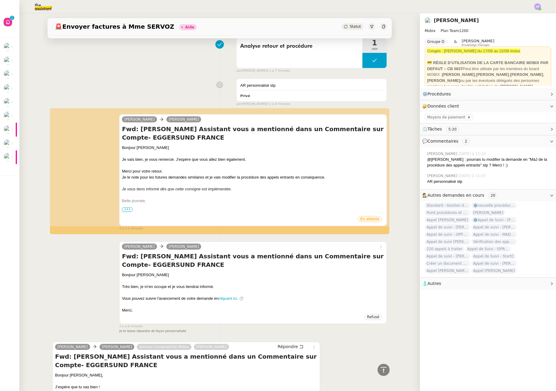
click at [152, 83] on div "AR personnalisé stp Privé false par Frédérique A. il y a 8 minutes" at bounding box center [219, 91] width 335 height 31
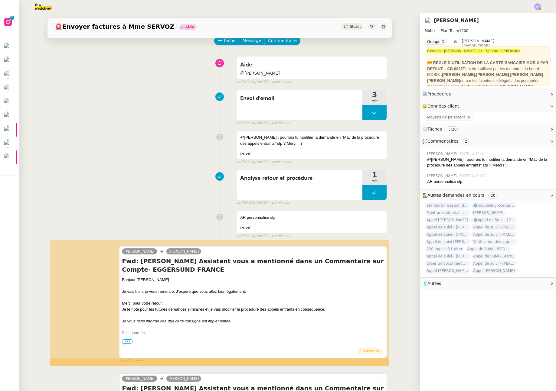
scroll to position [0, 0]
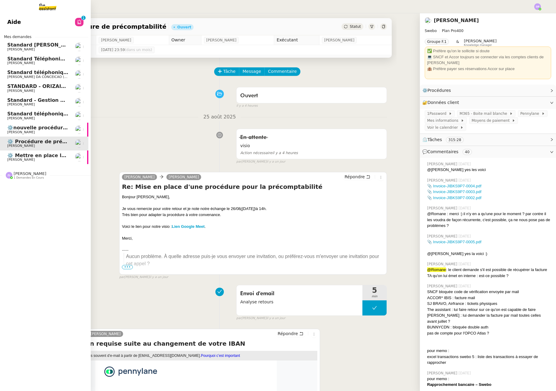
click at [59, 131] on span "[PERSON_NAME]" at bounding box center [37, 133] width 61 height 4
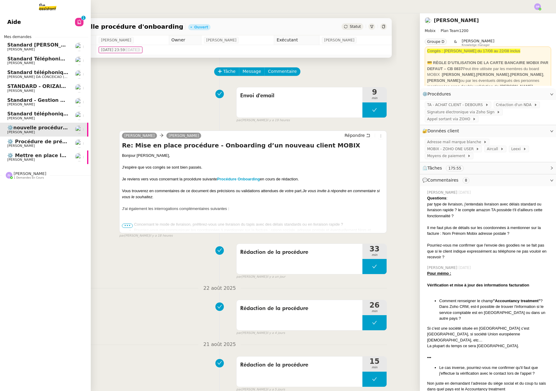
click at [43, 115] on span "Standard téléphonique - [DATE]" at bounding box center [50, 114] width 87 height 6
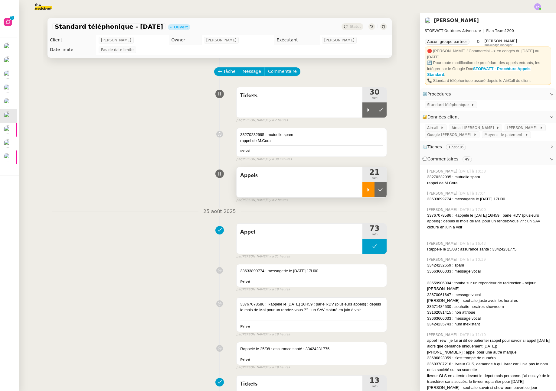
click at [363, 193] on div at bounding box center [368, 189] width 12 height 15
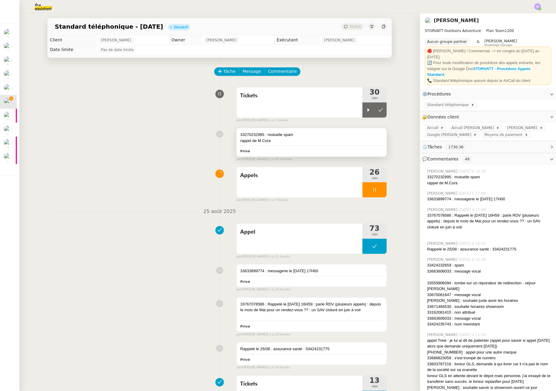
drag, startPoint x: 368, startPoint y: 190, endPoint x: 366, endPoint y: 137, distance: 53.0
click at [372, 189] on icon at bounding box center [374, 190] width 5 height 5
click at [362, 105] on div at bounding box center [368, 110] width 12 height 15
click at [372, 110] on icon at bounding box center [374, 110] width 5 height 5
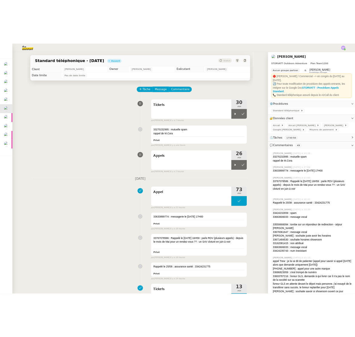
scroll to position [0, 2]
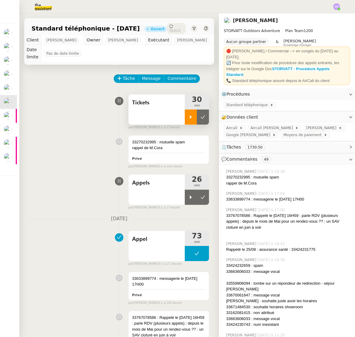
click at [185, 121] on div at bounding box center [191, 117] width 12 height 15
click at [186, 119] on div at bounding box center [197, 117] width 24 height 15
click at [106, 28] on span "Standard téléphonique - [DATE]" at bounding box center [85, 28] width 108 height 6
